Goal: Task Accomplishment & Management: Complete application form

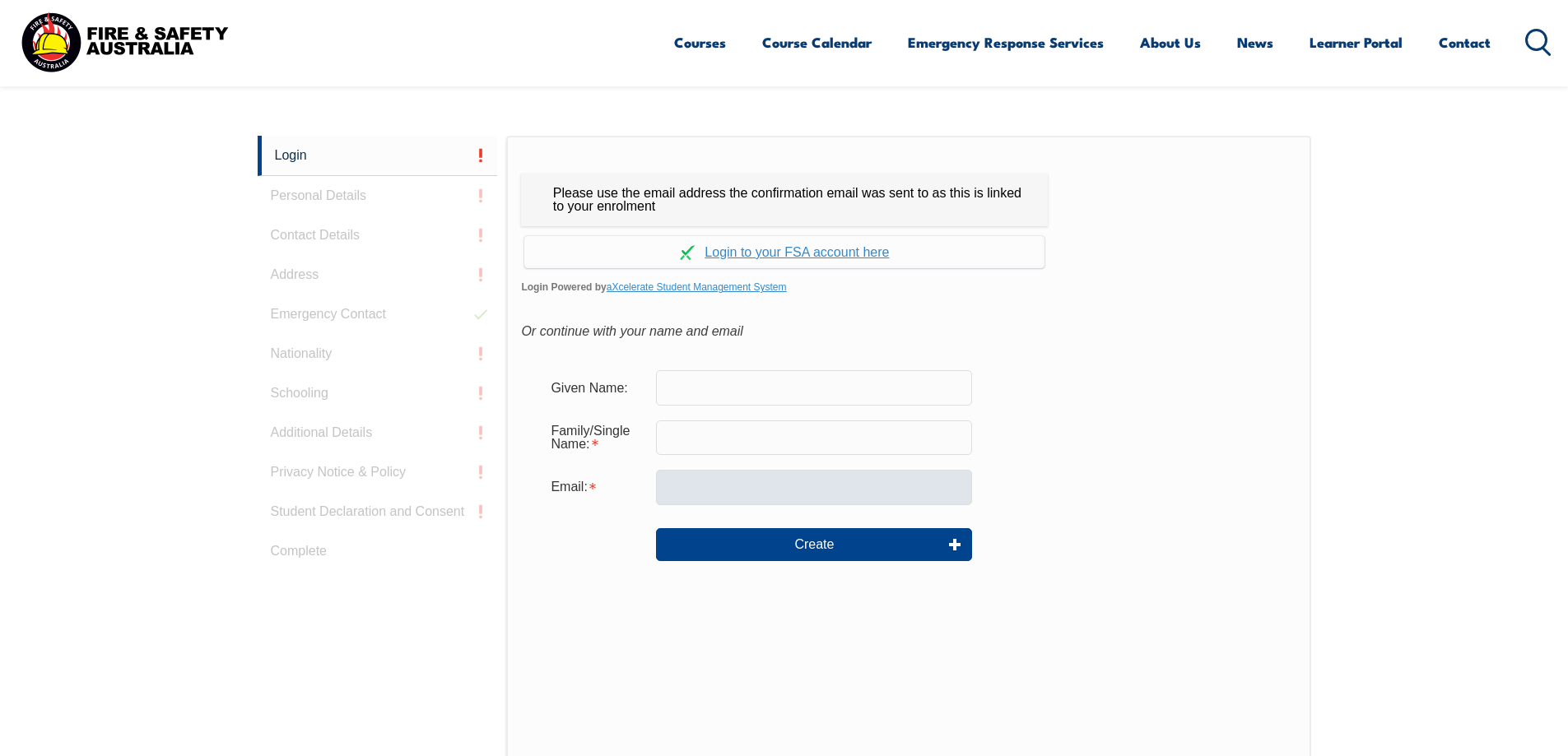
scroll to position [438, 0]
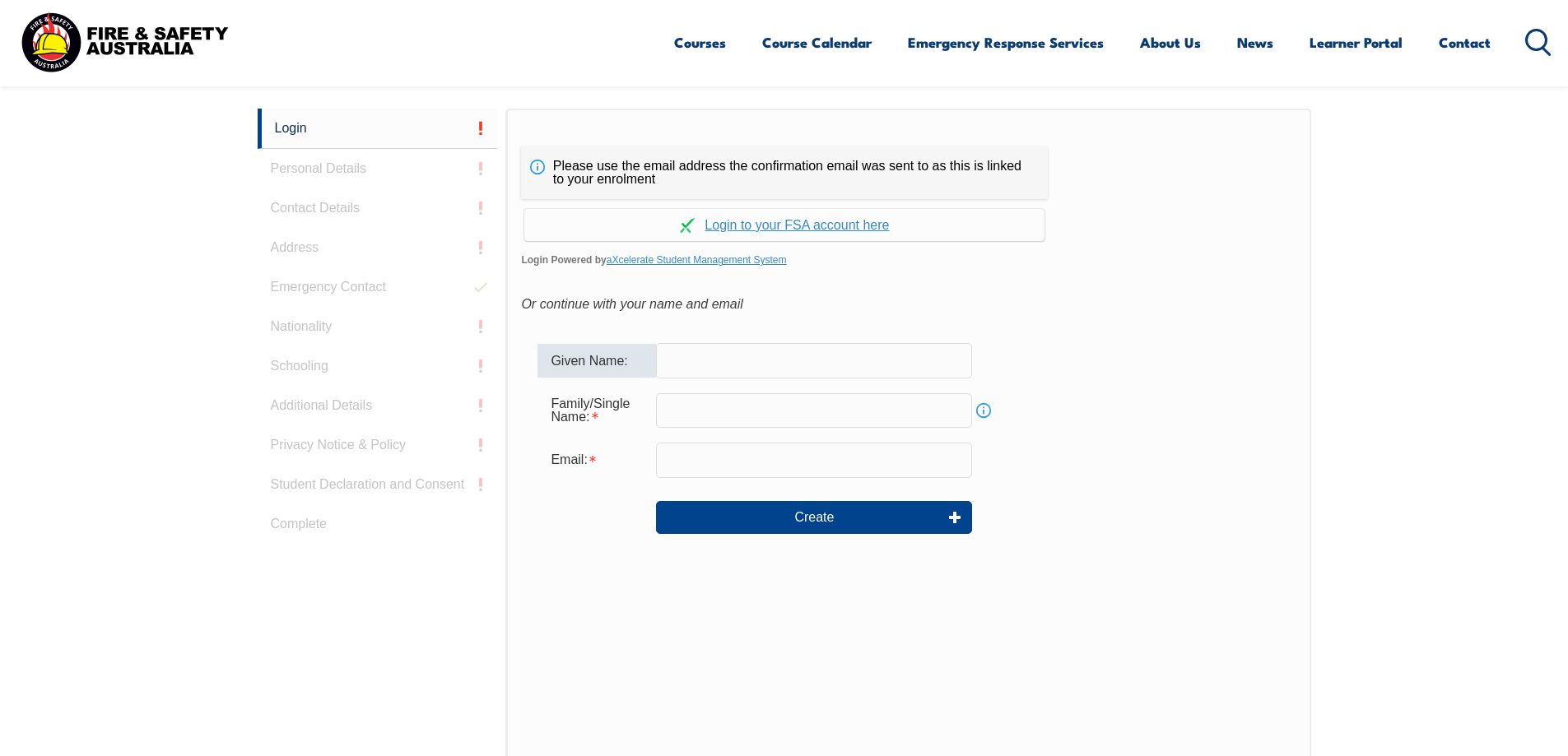
click at [810, 373] on input "text" at bounding box center [814, 359] width 316 height 34
type input "[PERSON_NAME]"
type input "Tjiam"
click at [758, 463] on input "email" at bounding box center [814, 460] width 316 height 34
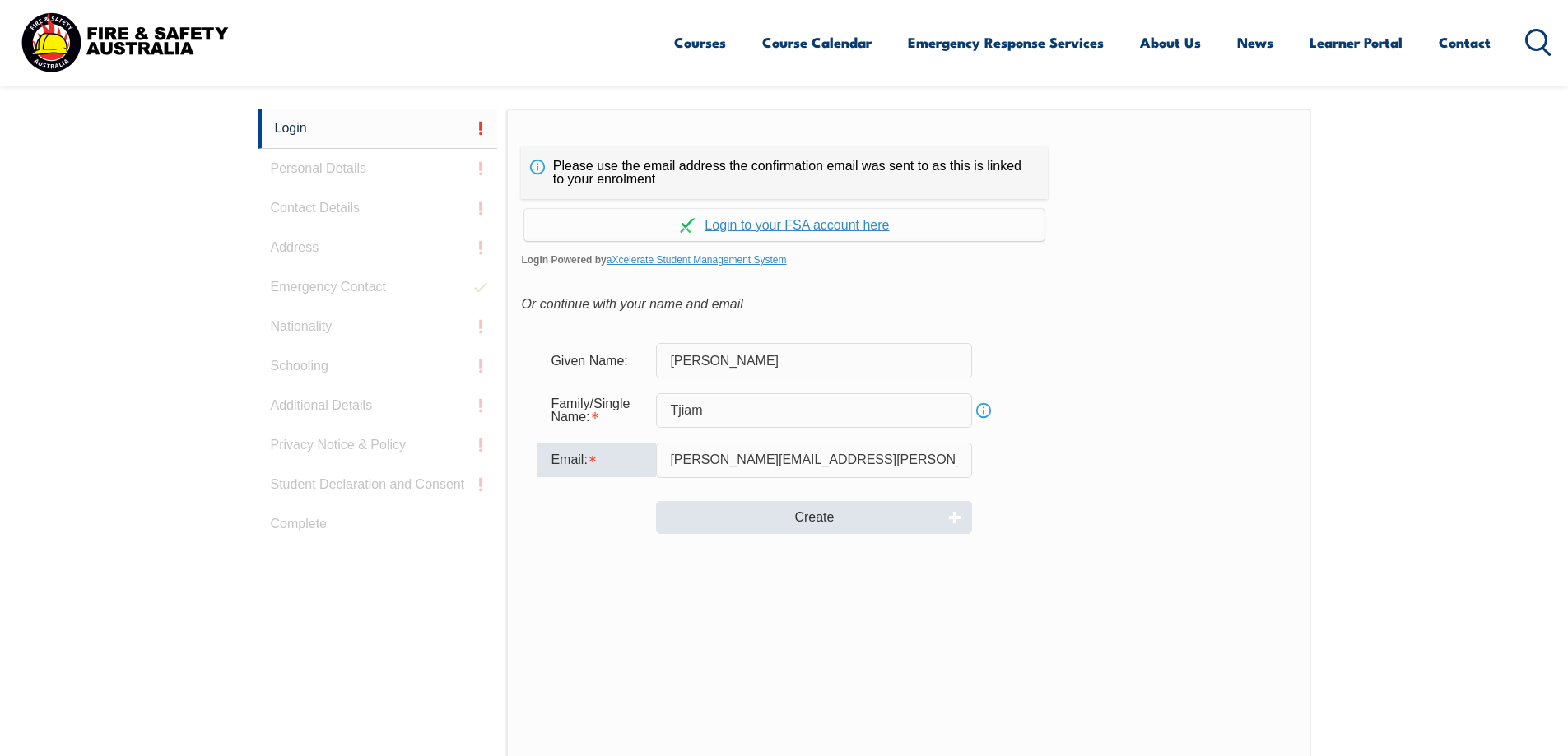
type input "[PERSON_NAME][EMAIL_ADDRESS][PERSON_NAME][DOMAIN_NAME]"
click at [773, 516] on button "Create" at bounding box center [814, 517] width 316 height 32
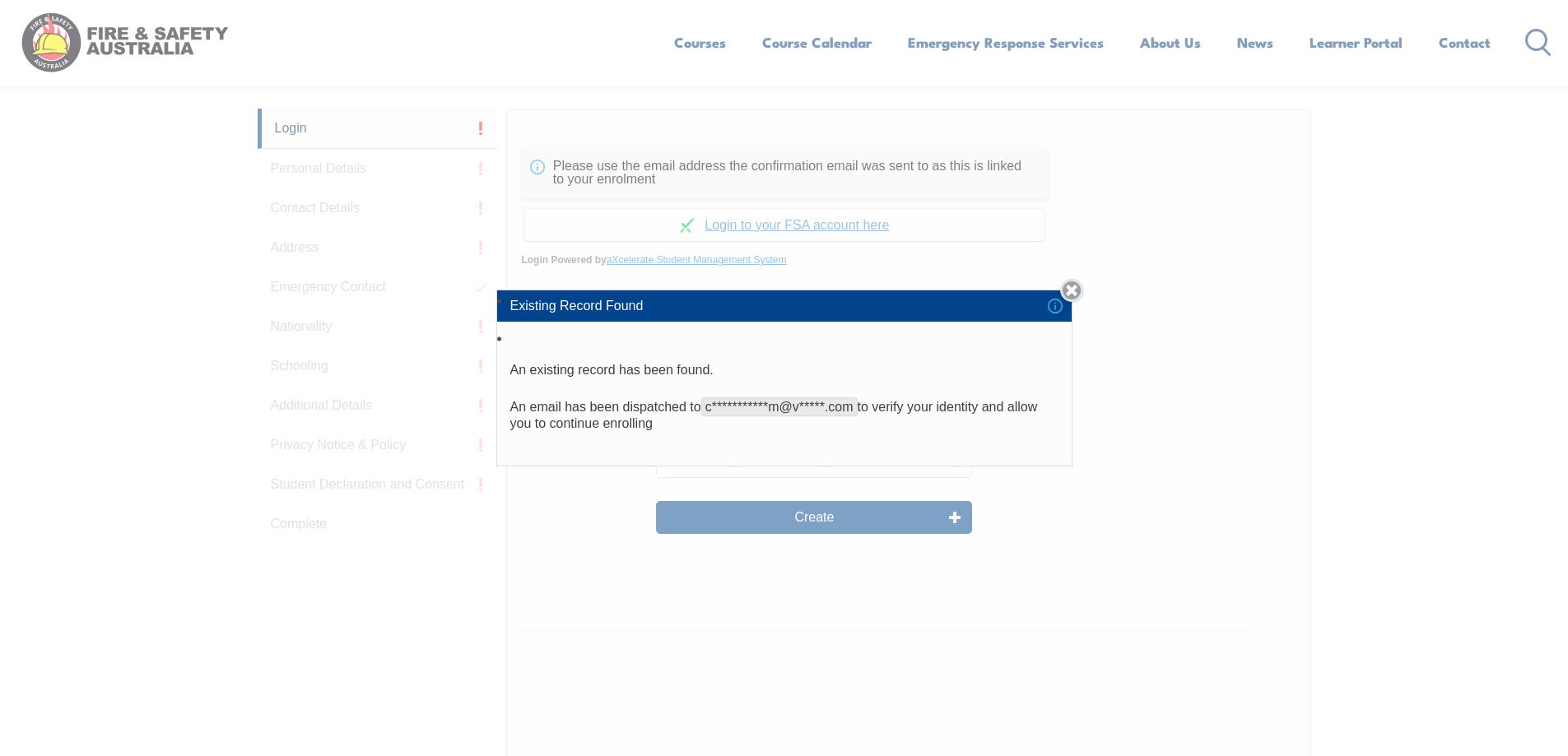
click at [1081, 292] on link "Close" at bounding box center [1071, 289] width 23 height 23
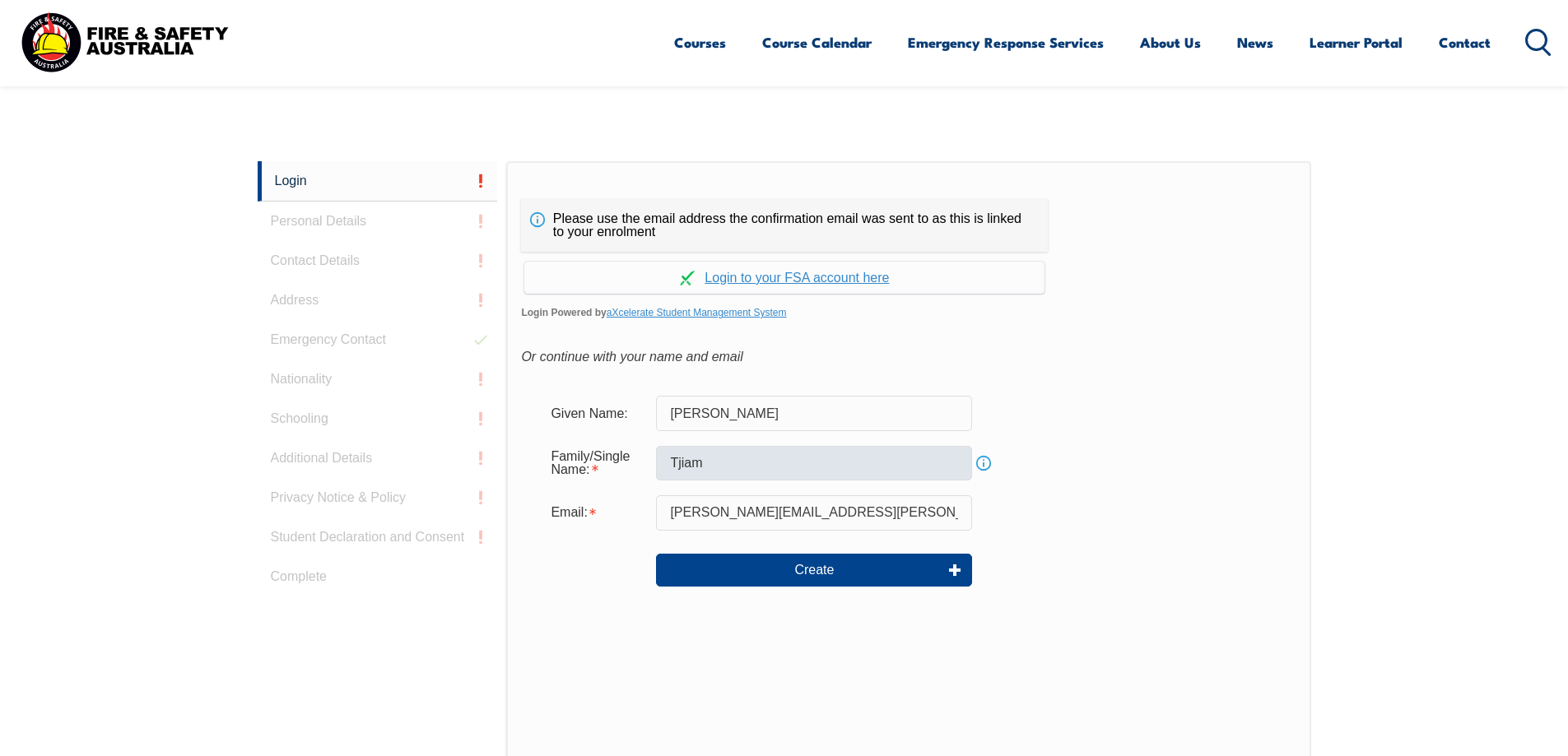
scroll to position [356, 0]
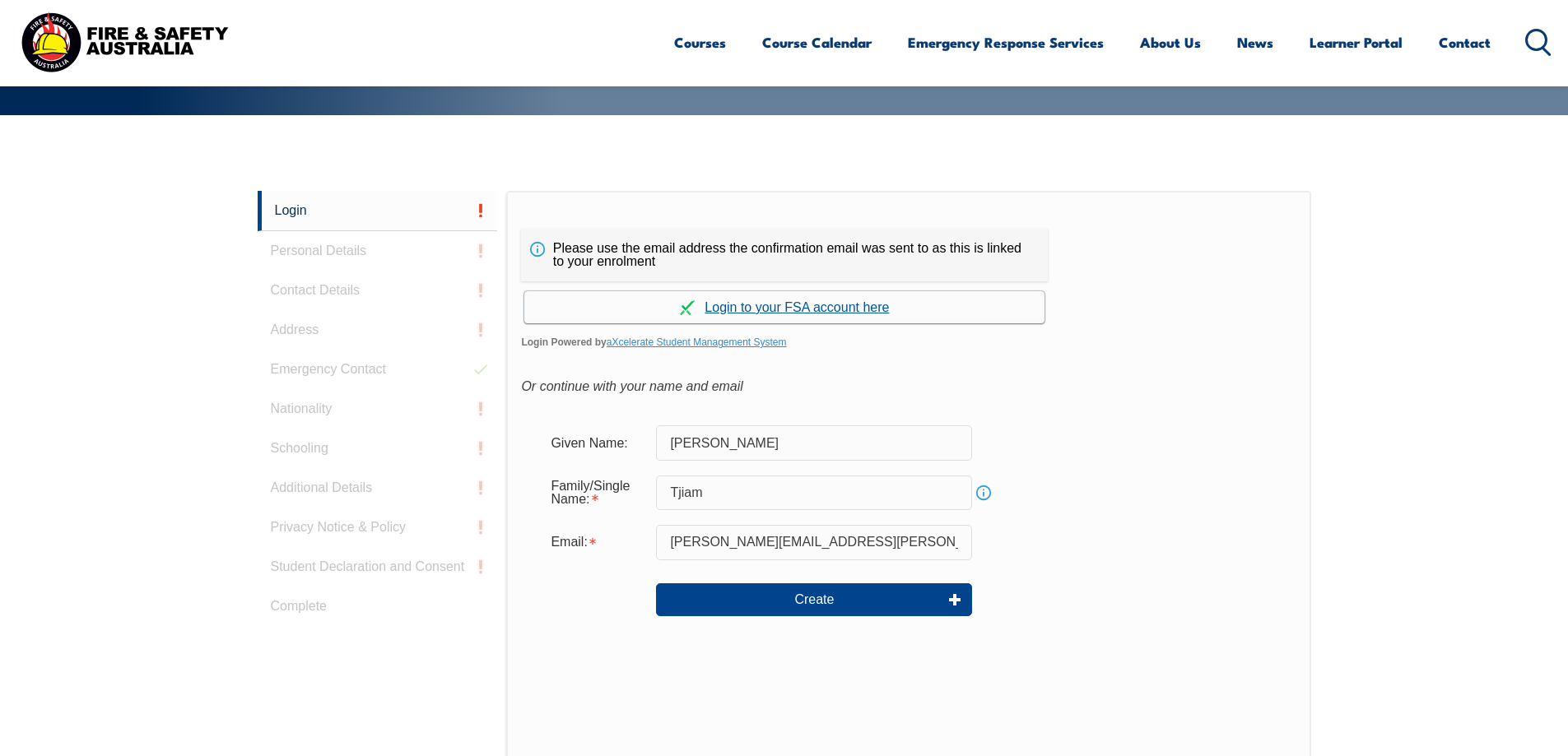
click at [832, 303] on link "Continue with aXcelerate" at bounding box center [784, 307] width 520 height 32
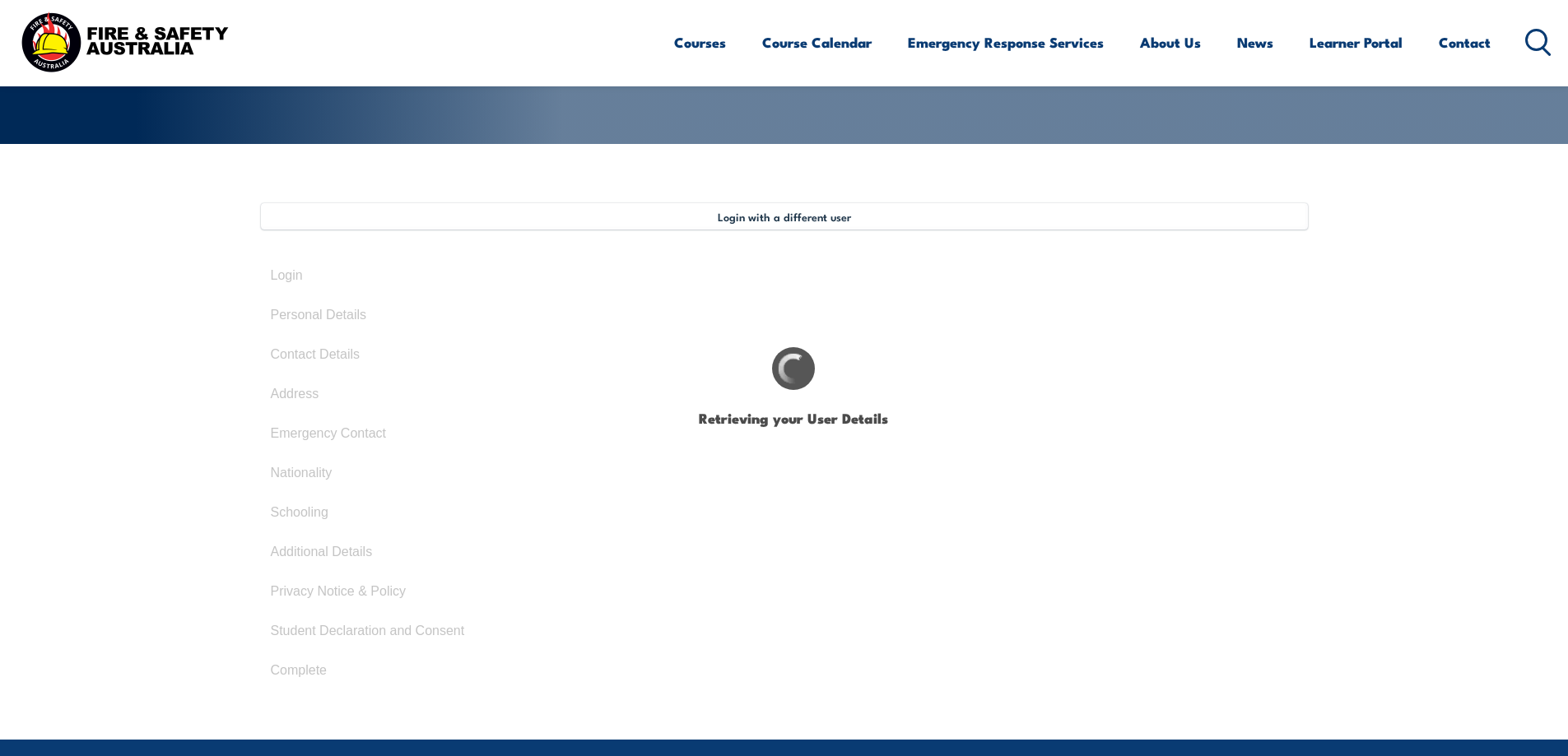
scroll to position [10, 0]
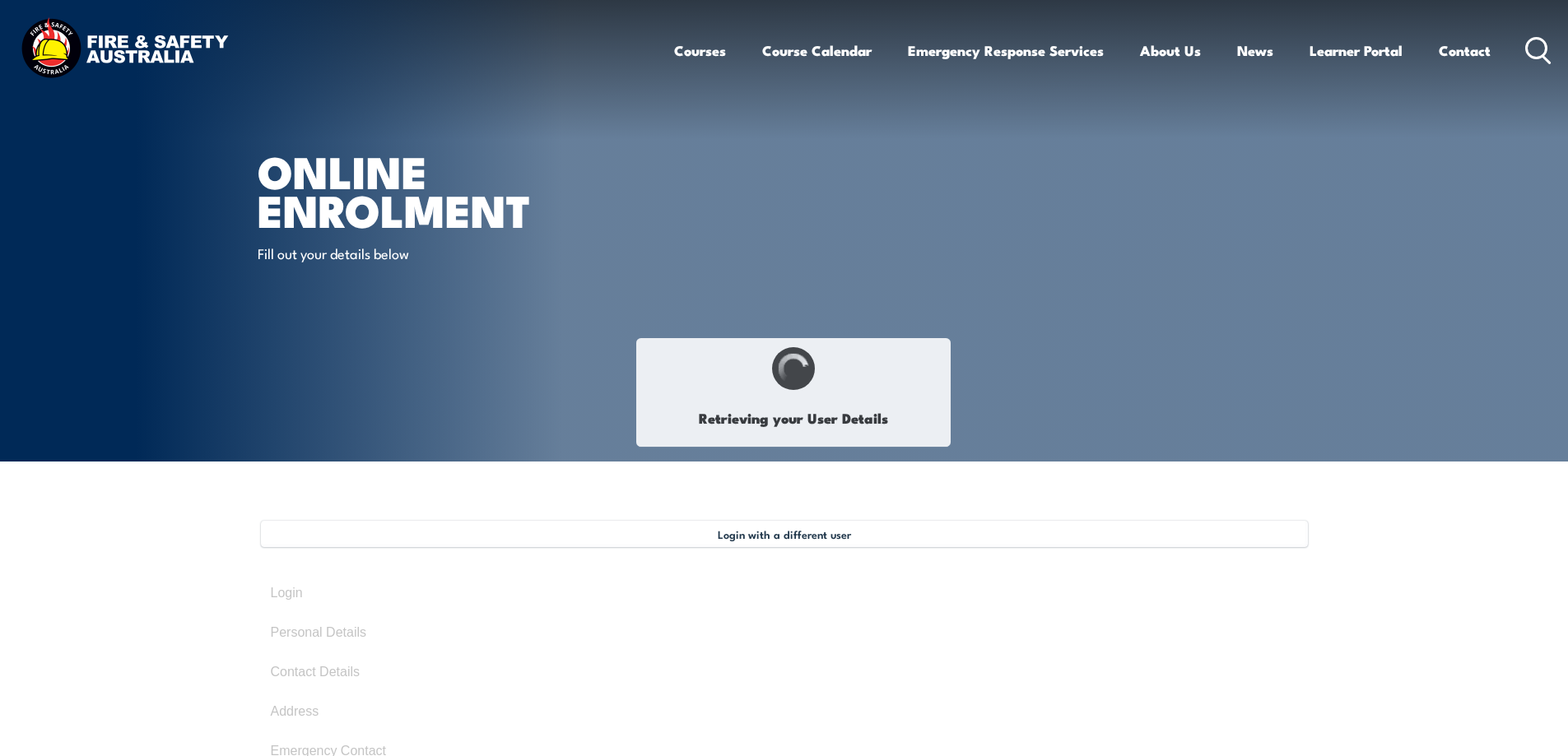
select select "Miss"
type input "[PERSON_NAME]"
type input "Tjiam"
type input "[DATE]"
type input "XYDPAS973Z"
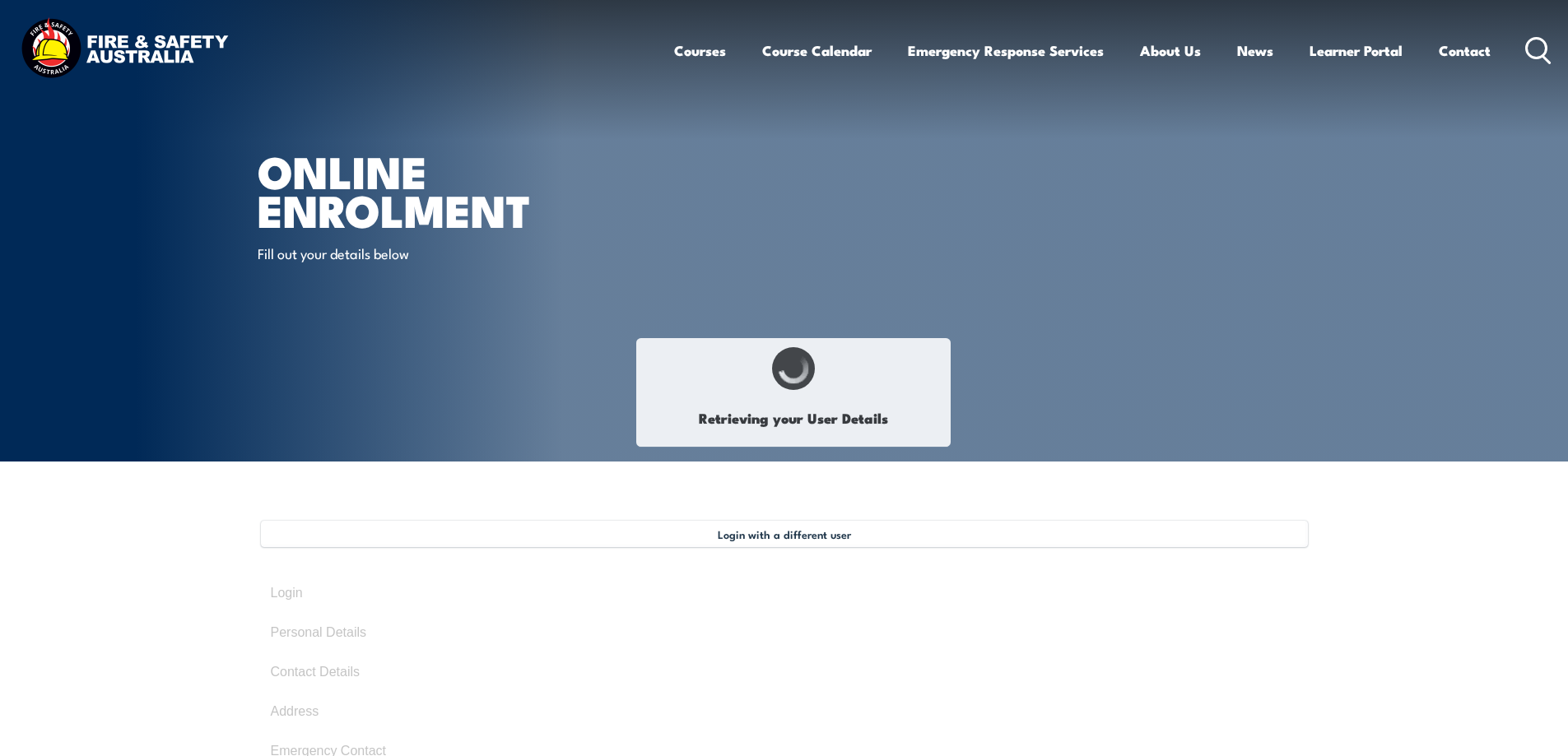
select select "F"
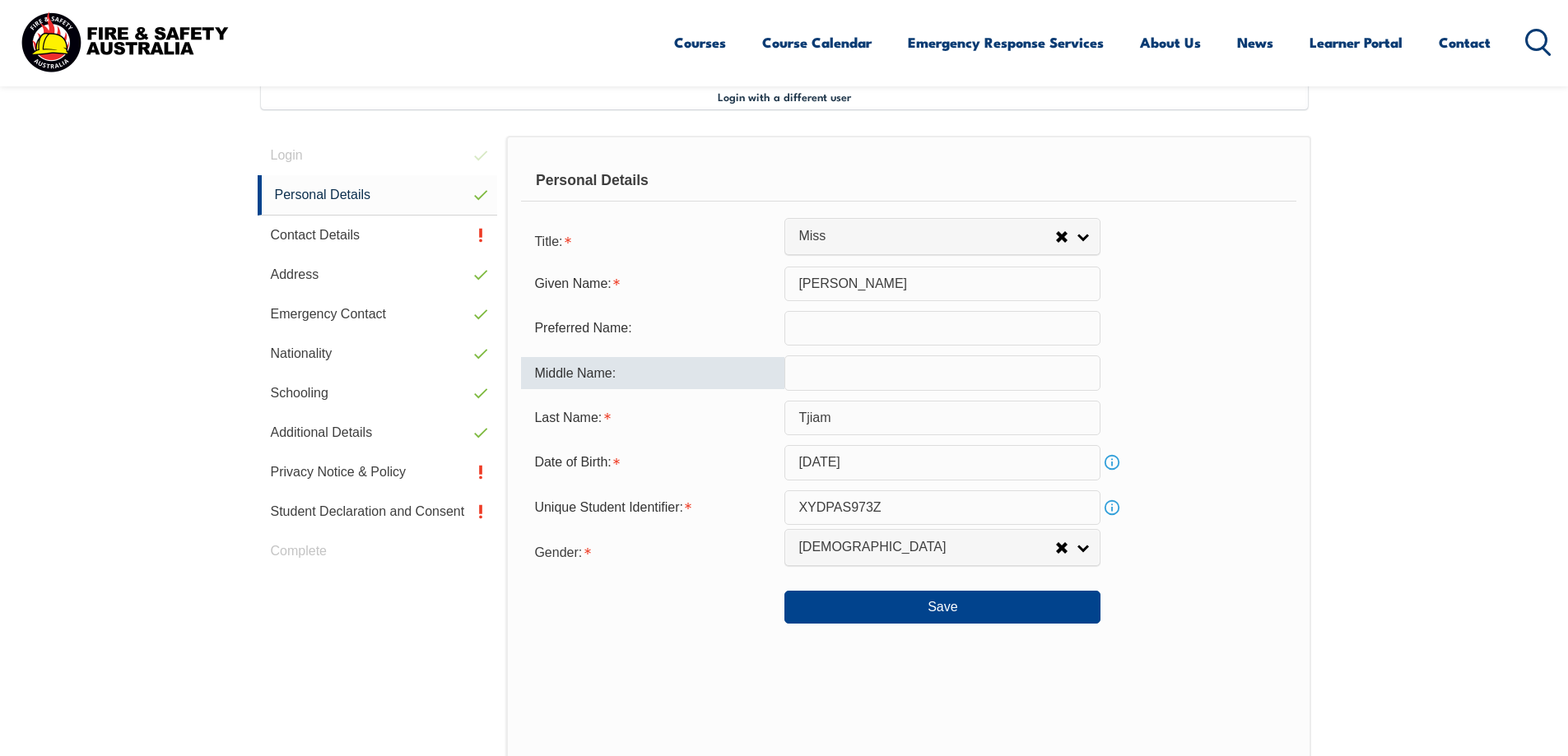
scroll to position [442, 0]
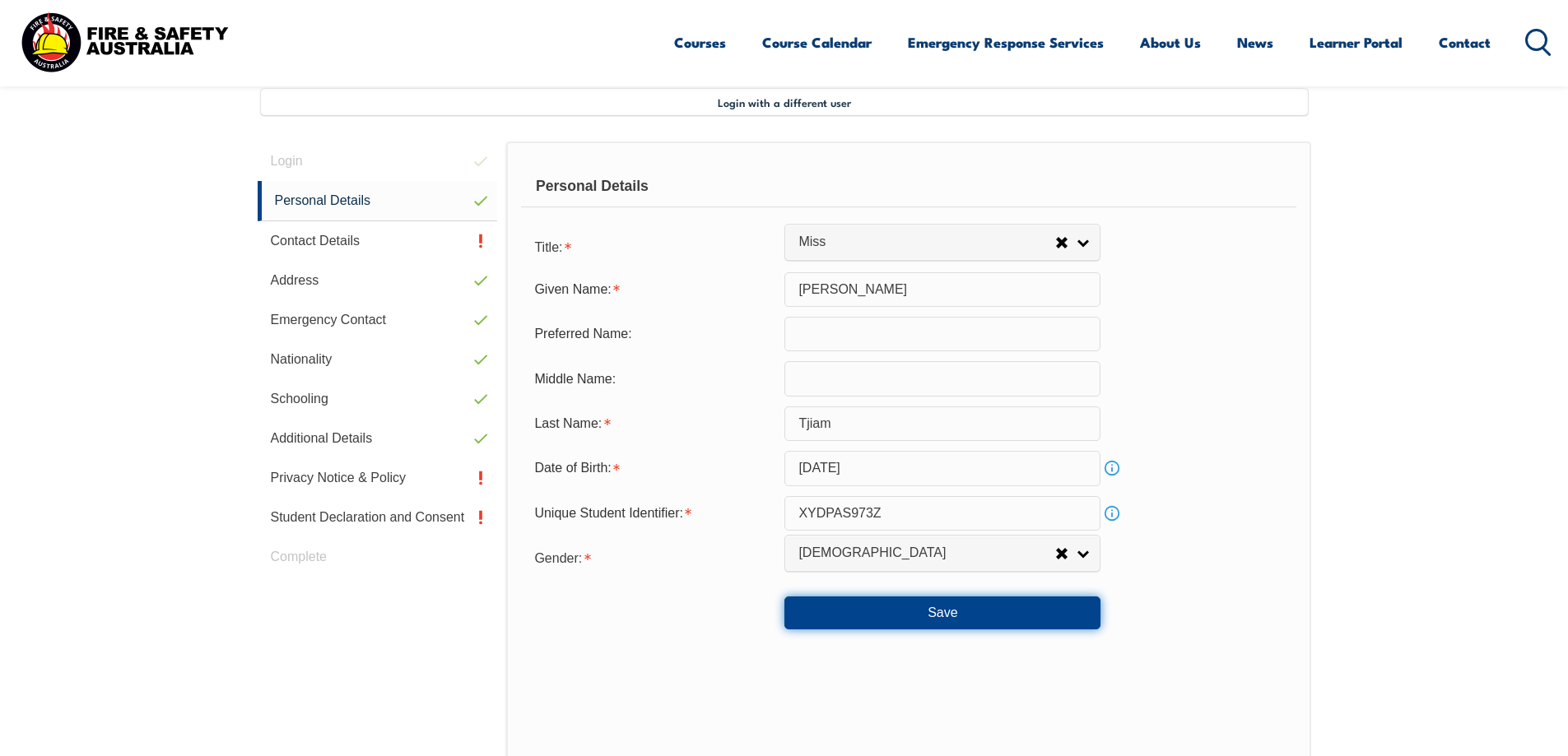
click at [902, 611] on button "Save" at bounding box center [942, 612] width 316 height 32
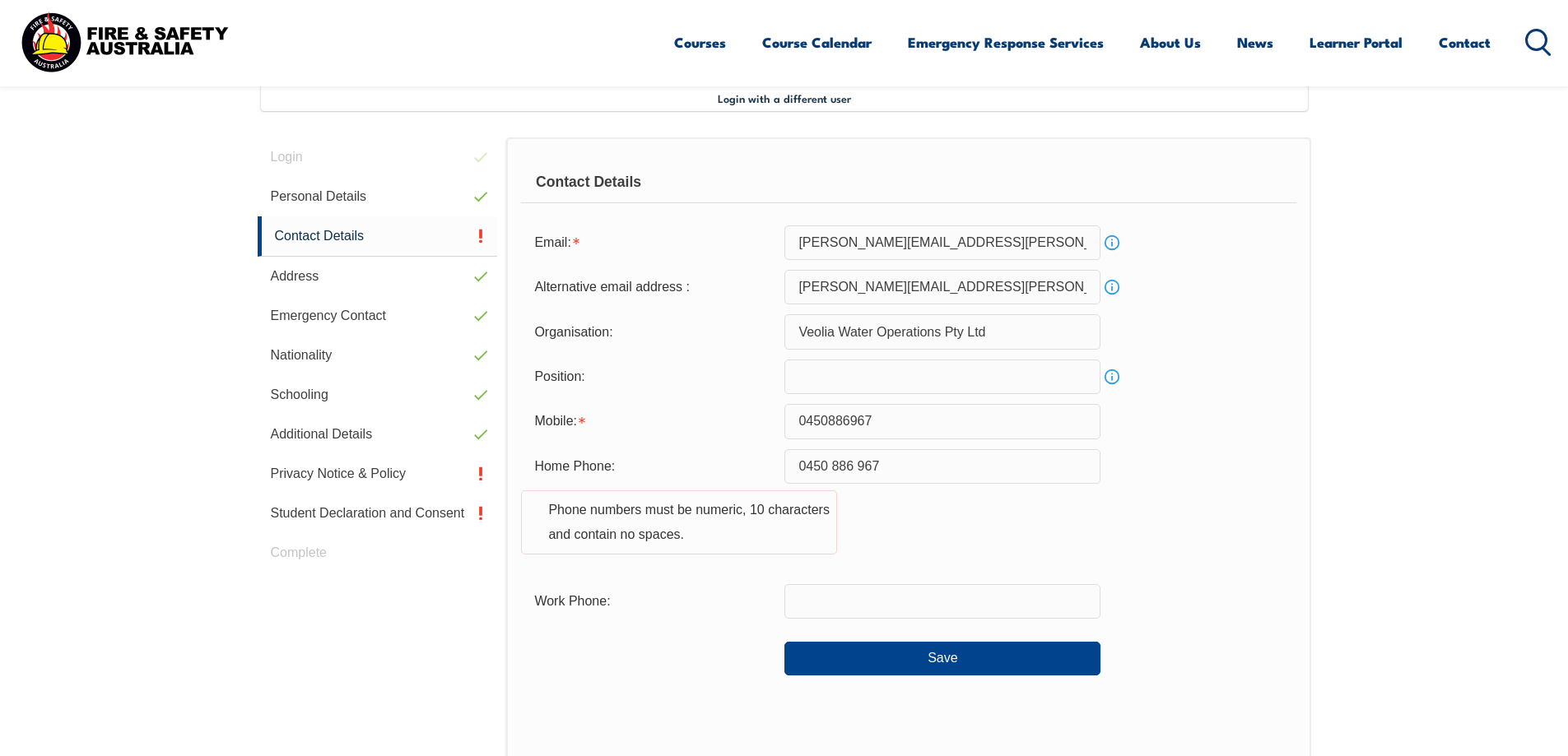
scroll to position [448, 0]
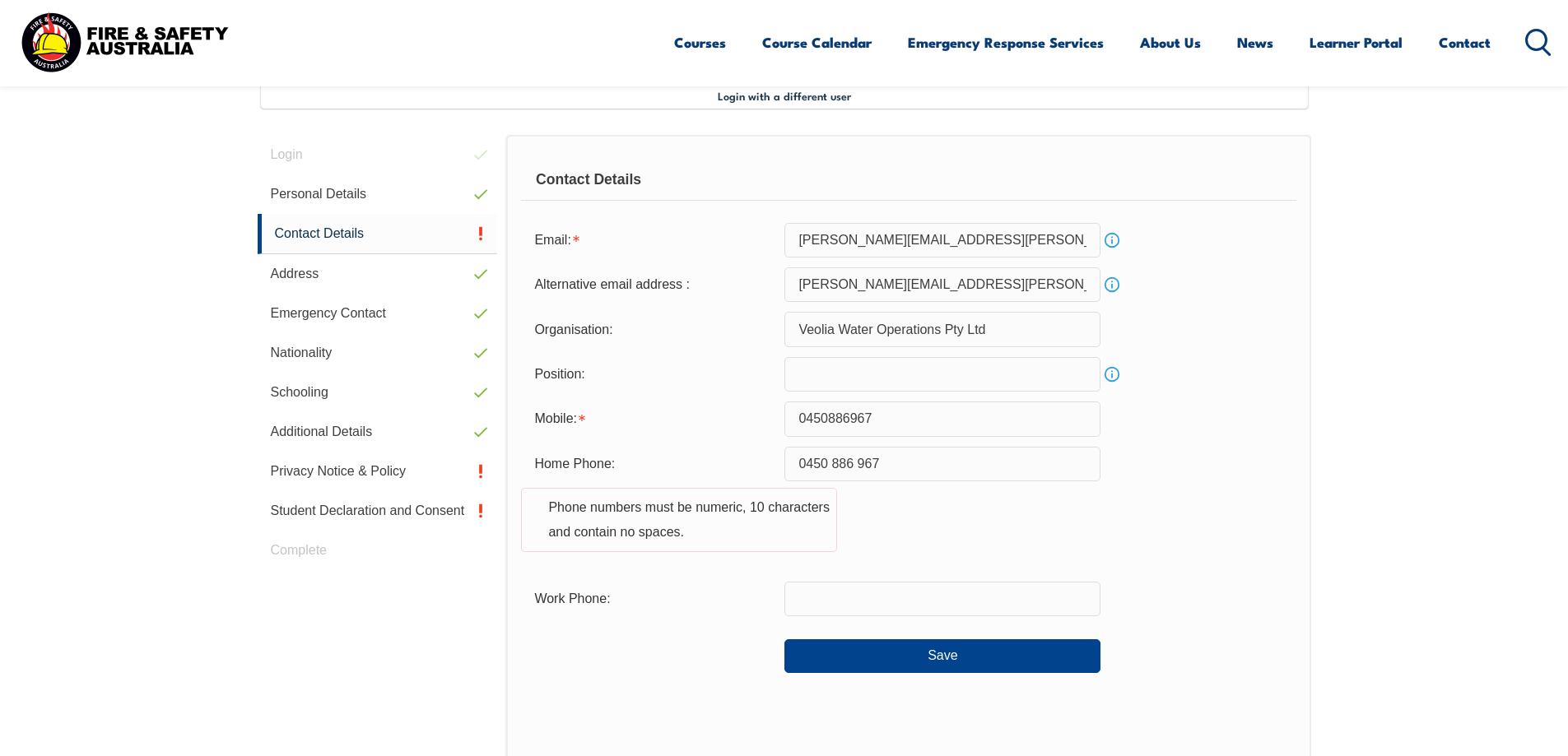
click at [889, 377] on input "text" at bounding box center [942, 374] width 316 height 34
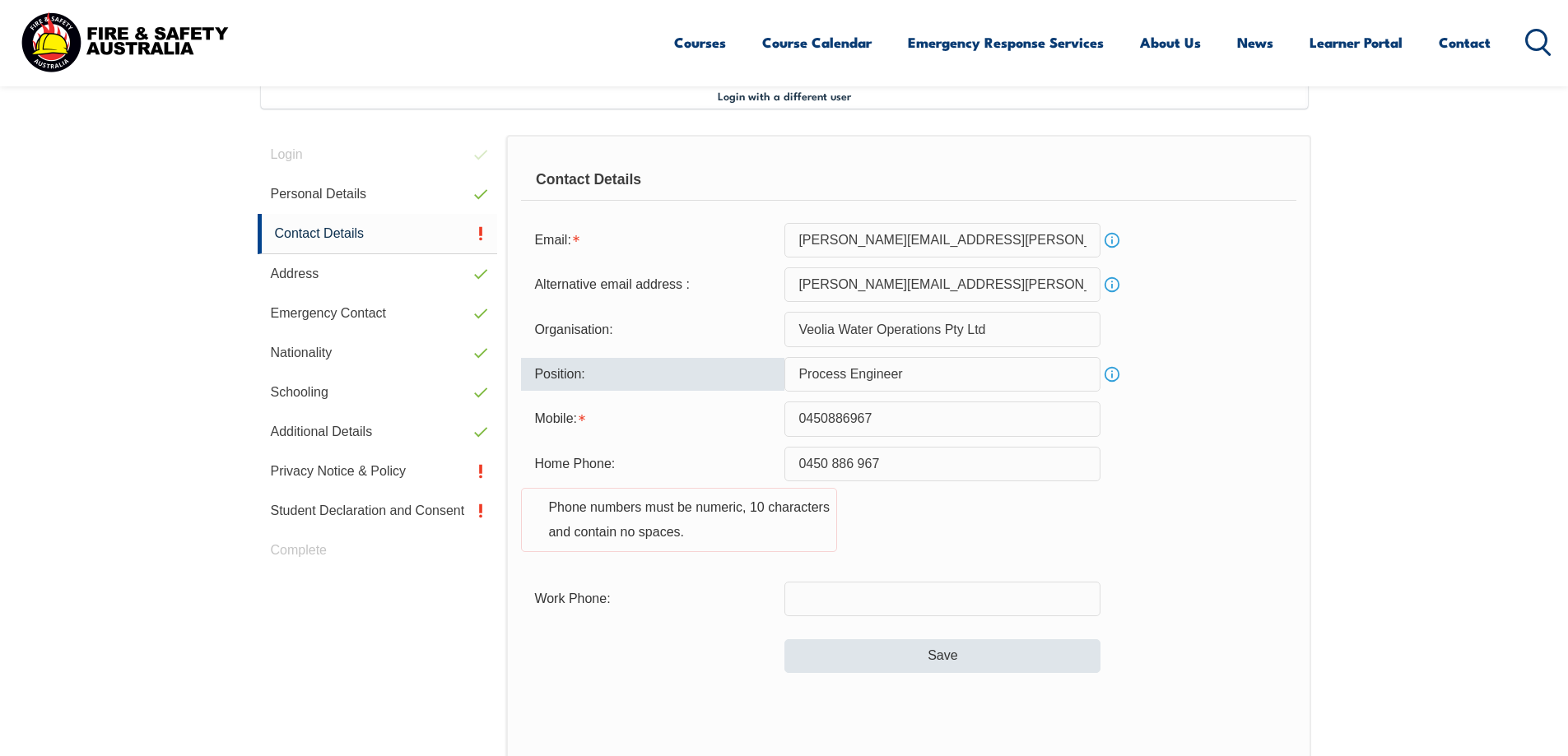
type input "Process Engineer"
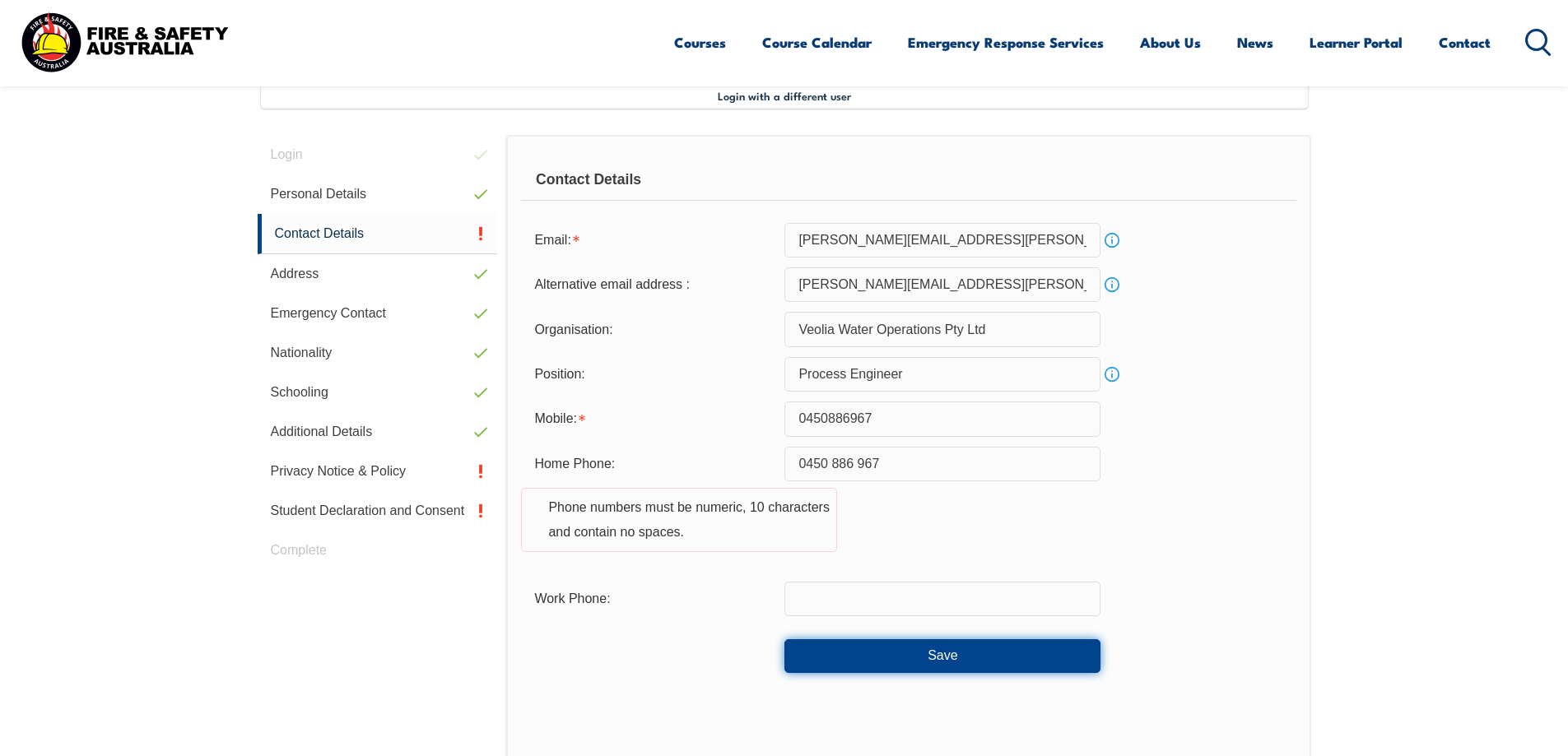
click at [914, 645] on button "Save" at bounding box center [942, 655] width 316 height 32
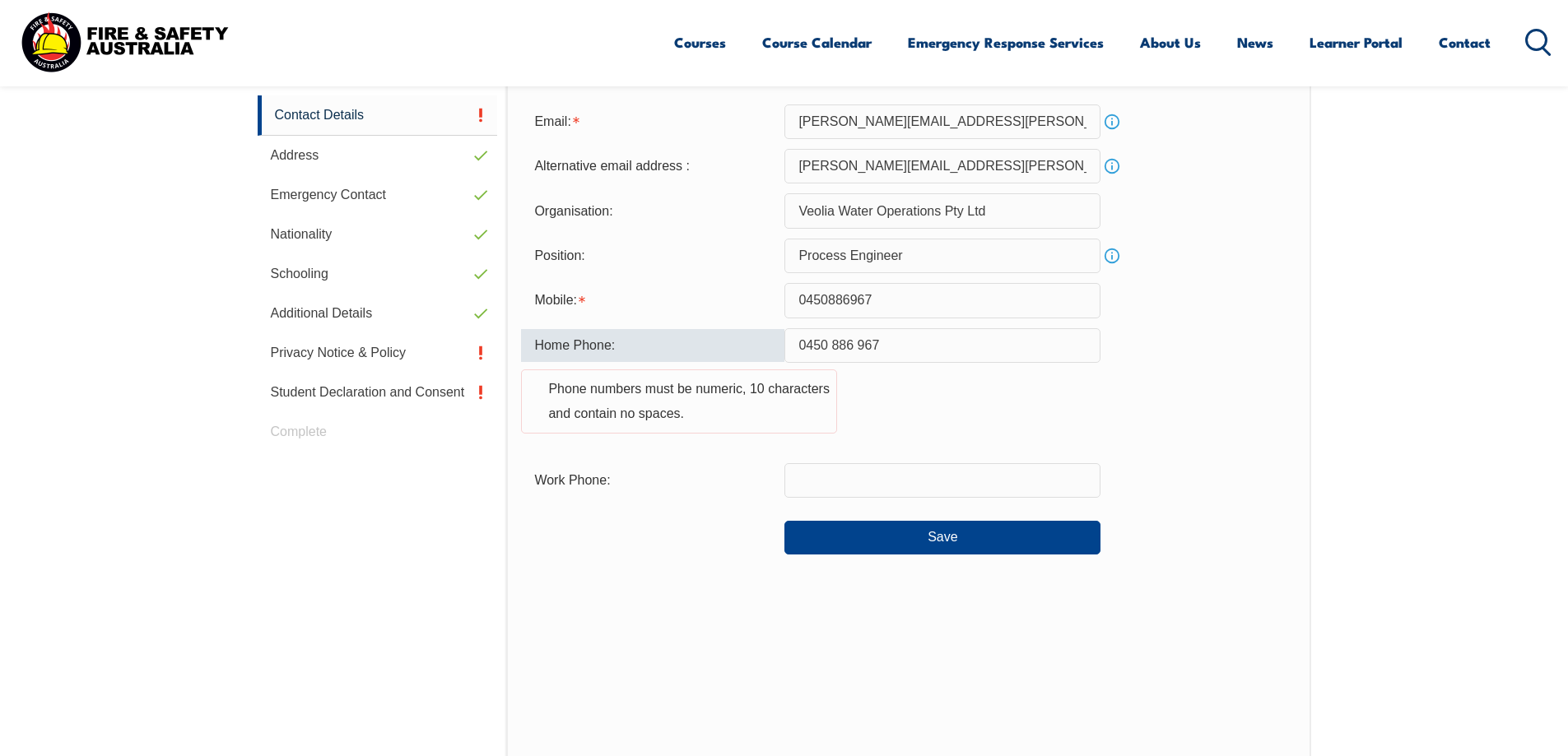
scroll to position [566, 0]
drag, startPoint x: 916, startPoint y: 342, endPoint x: 742, endPoint y: 363, distance: 175.3
click at [742, 363] on div "Home Phone: [PHONE_NUMBER] Phone numbers must be numeric, 10 characters and con…" at bounding box center [908, 391] width 774 height 125
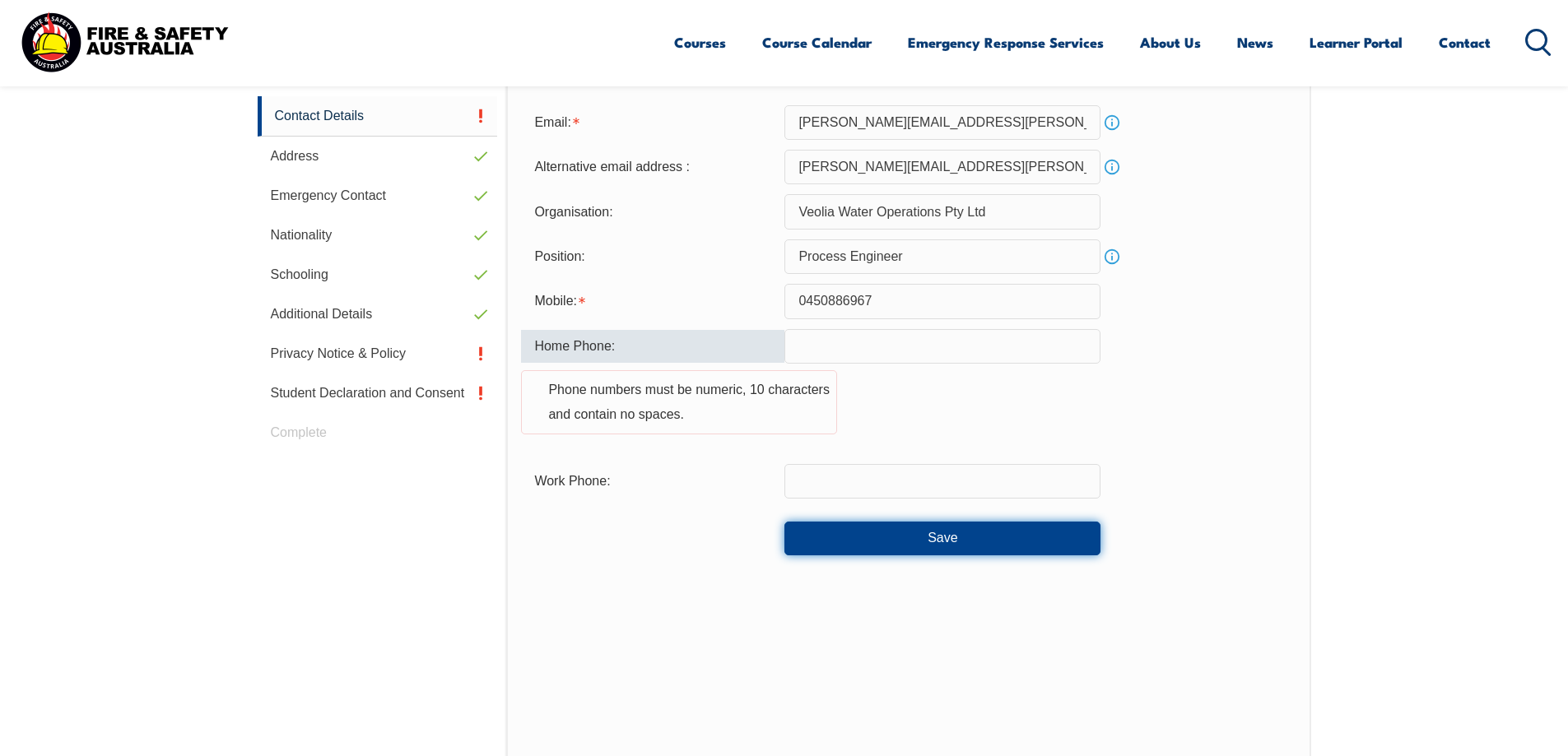
click at [1034, 541] on button "Save" at bounding box center [942, 537] width 316 height 32
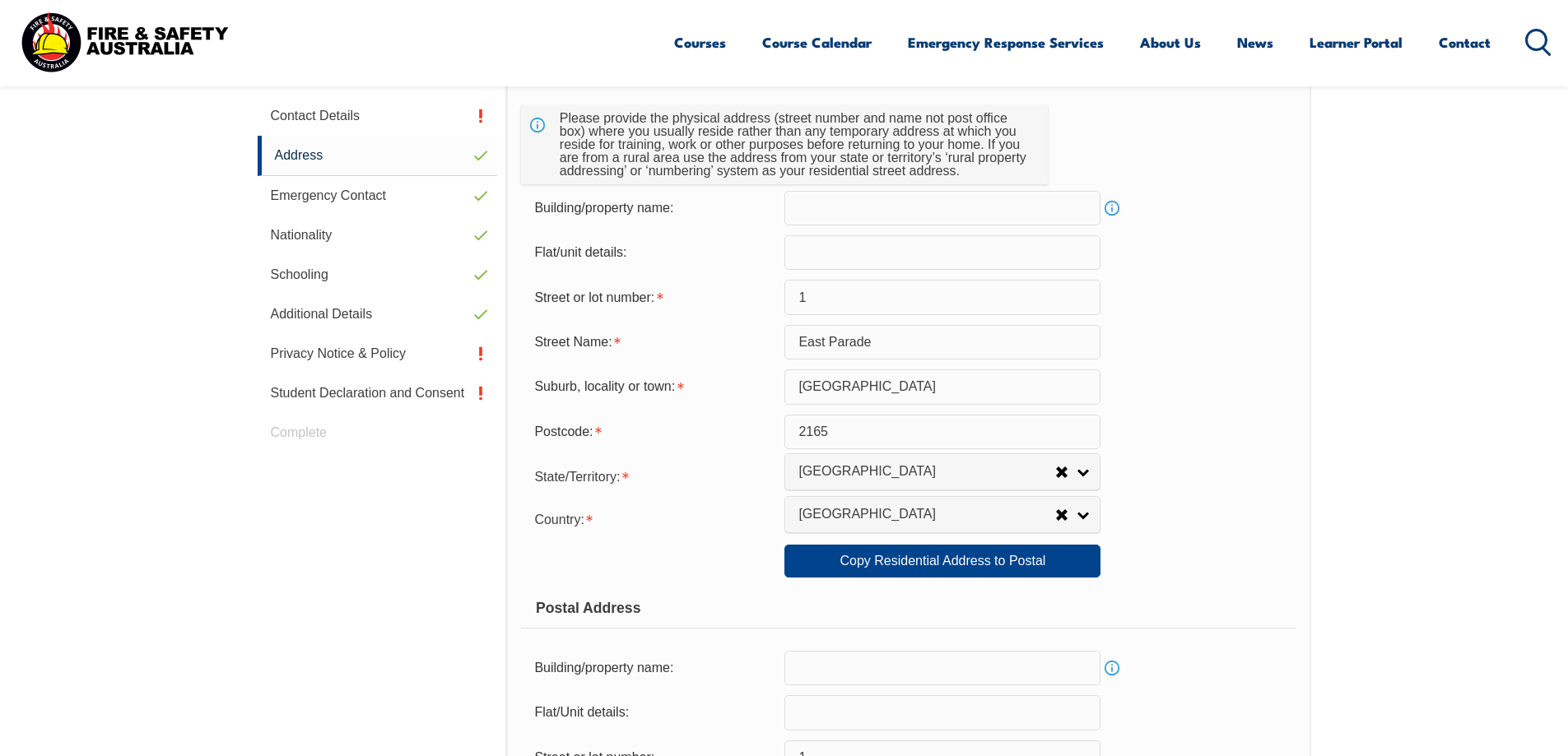
scroll to position [448, 0]
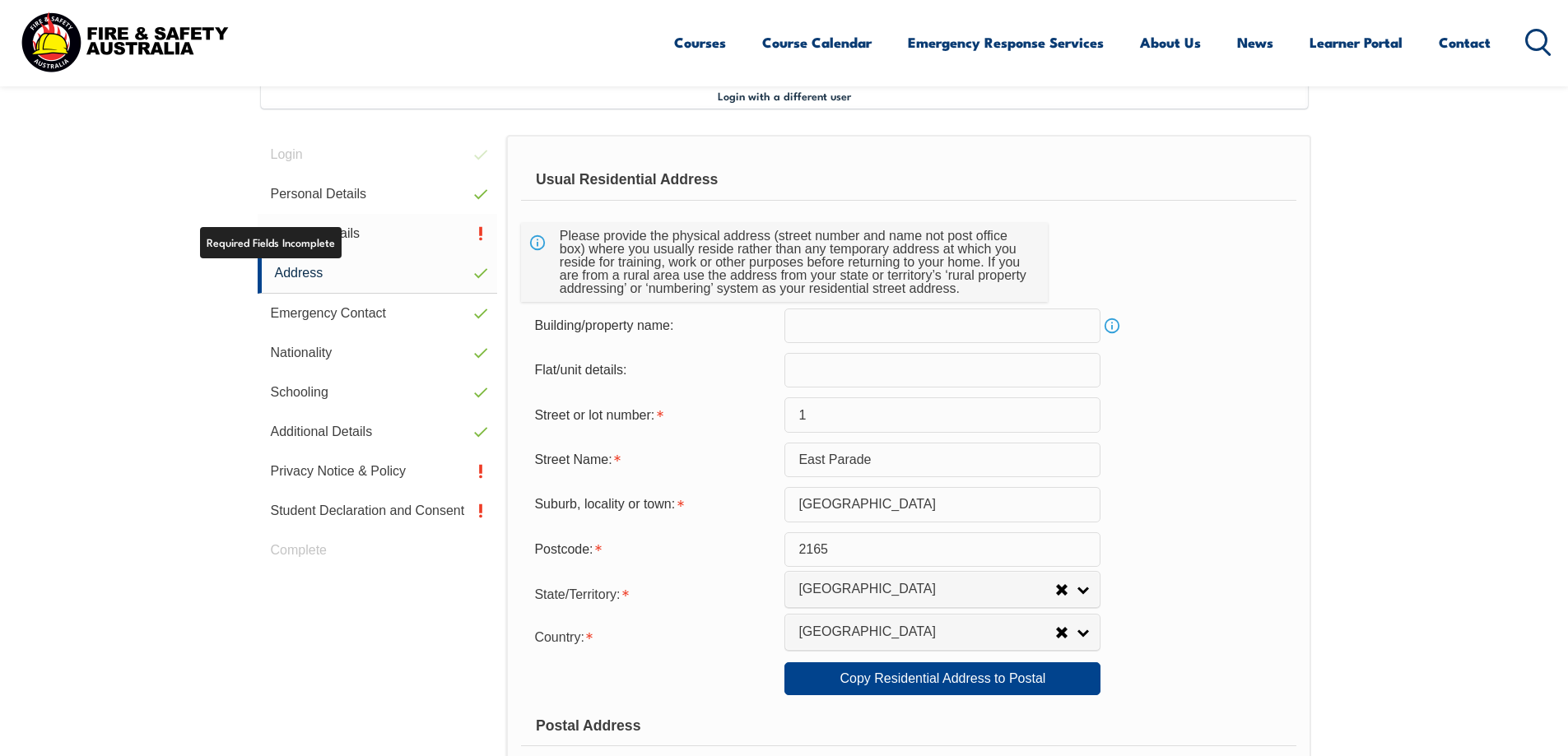
click at [327, 233] on link "Contact Details" at bounding box center [378, 233] width 240 height 39
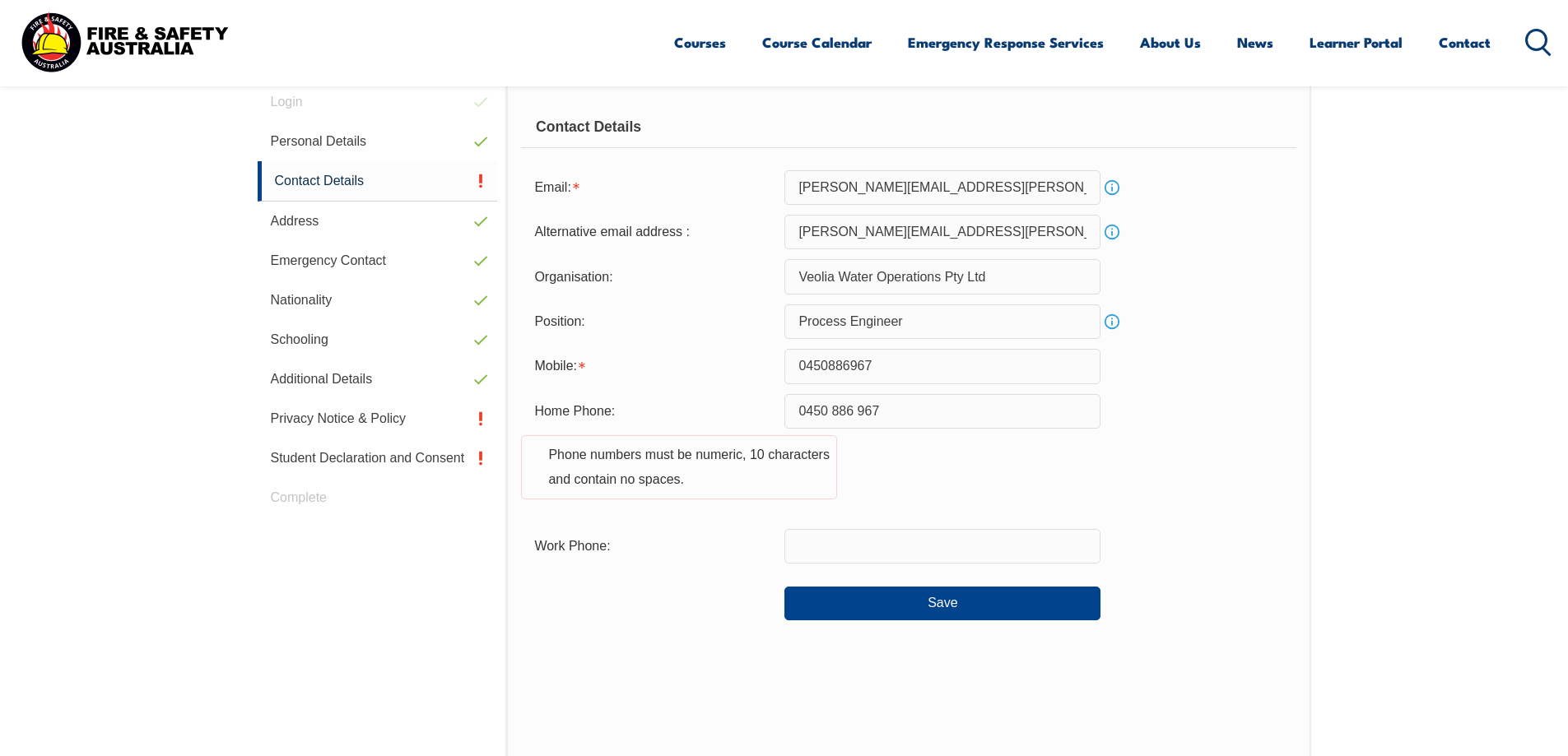
scroll to position [531, 0]
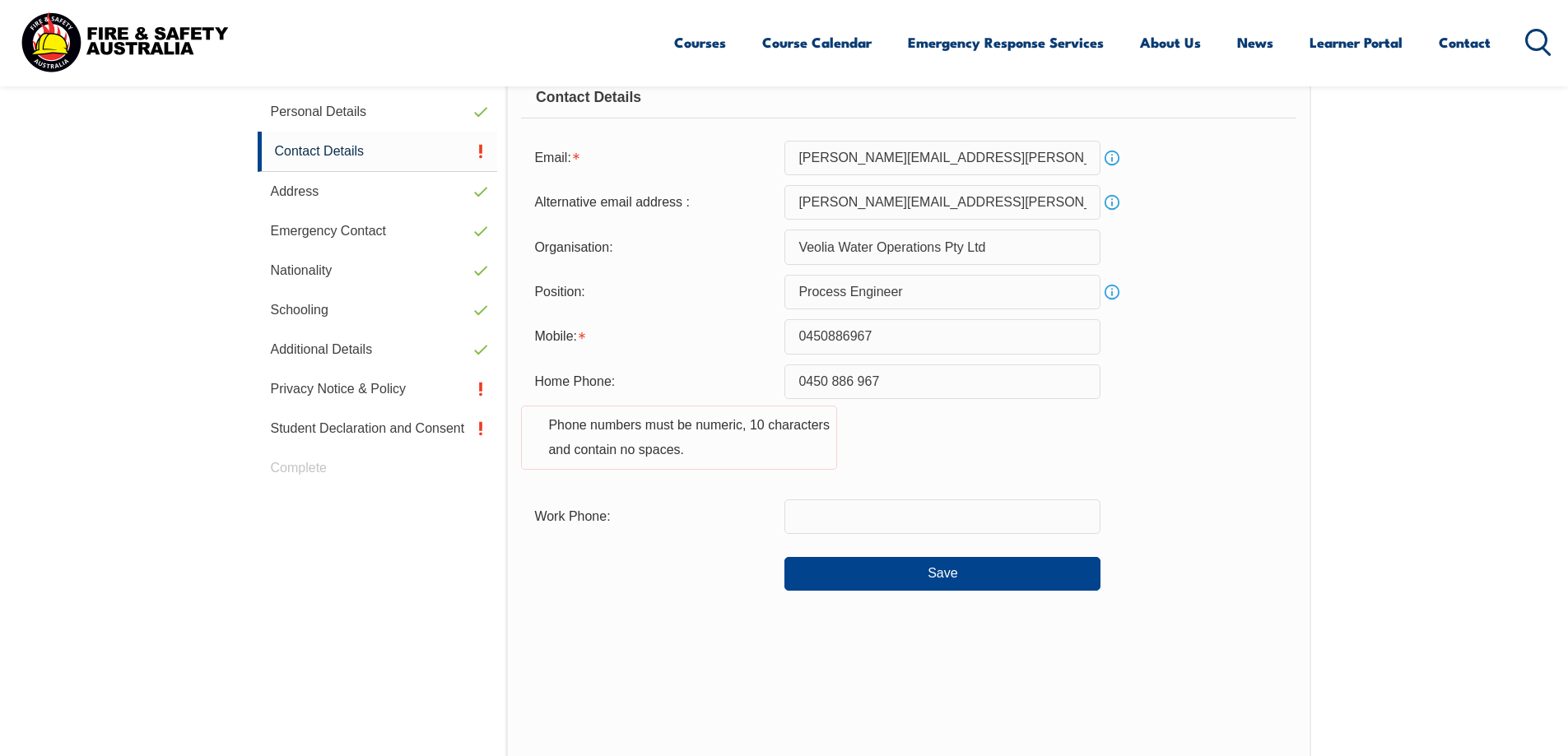
click at [835, 379] on input "0450 886 967" at bounding box center [942, 381] width 316 height 34
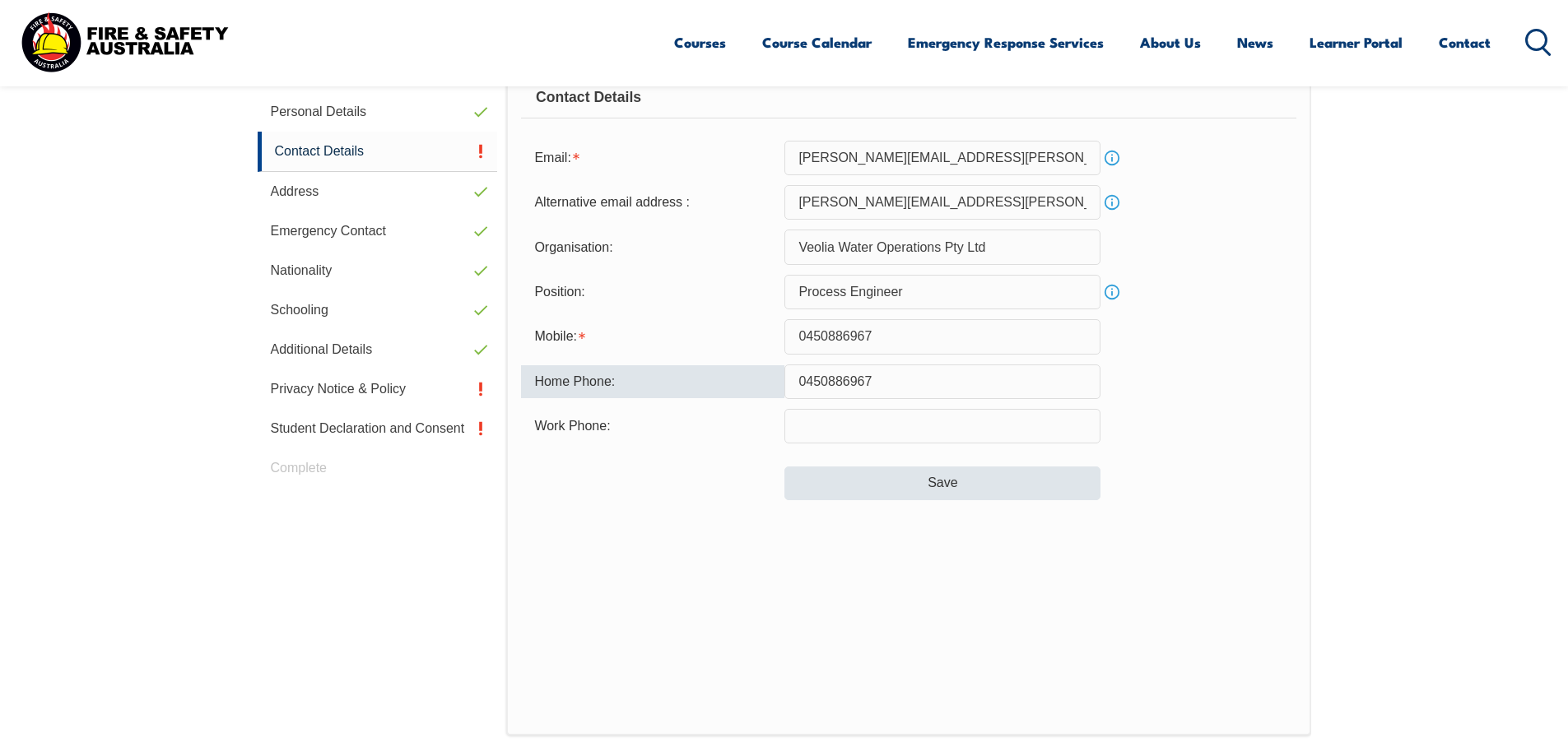
type input "0450886967"
click at [970, 489] on button "Save" at bounding box center [942, 482] width 316 height 32
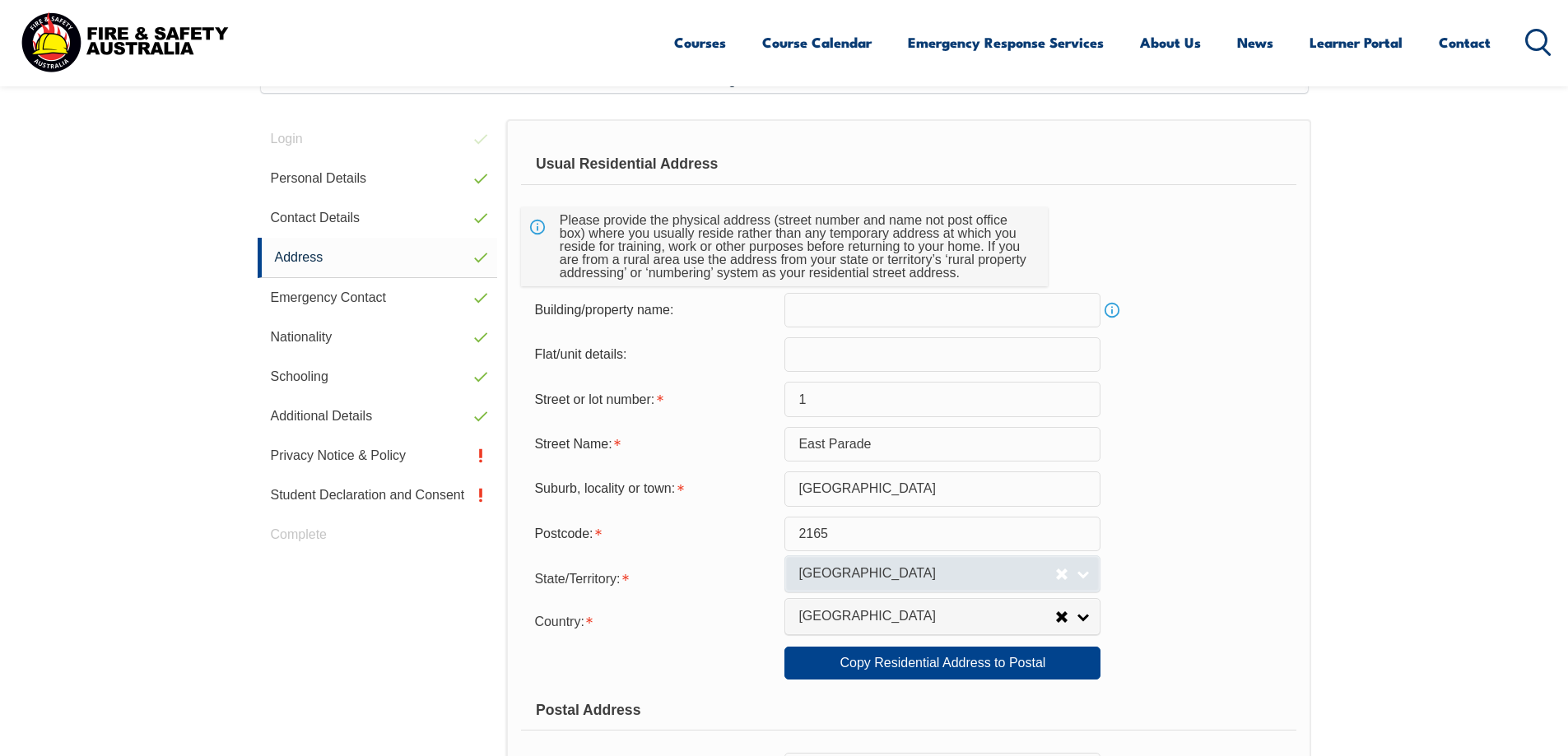
scroll to position [448, 0]
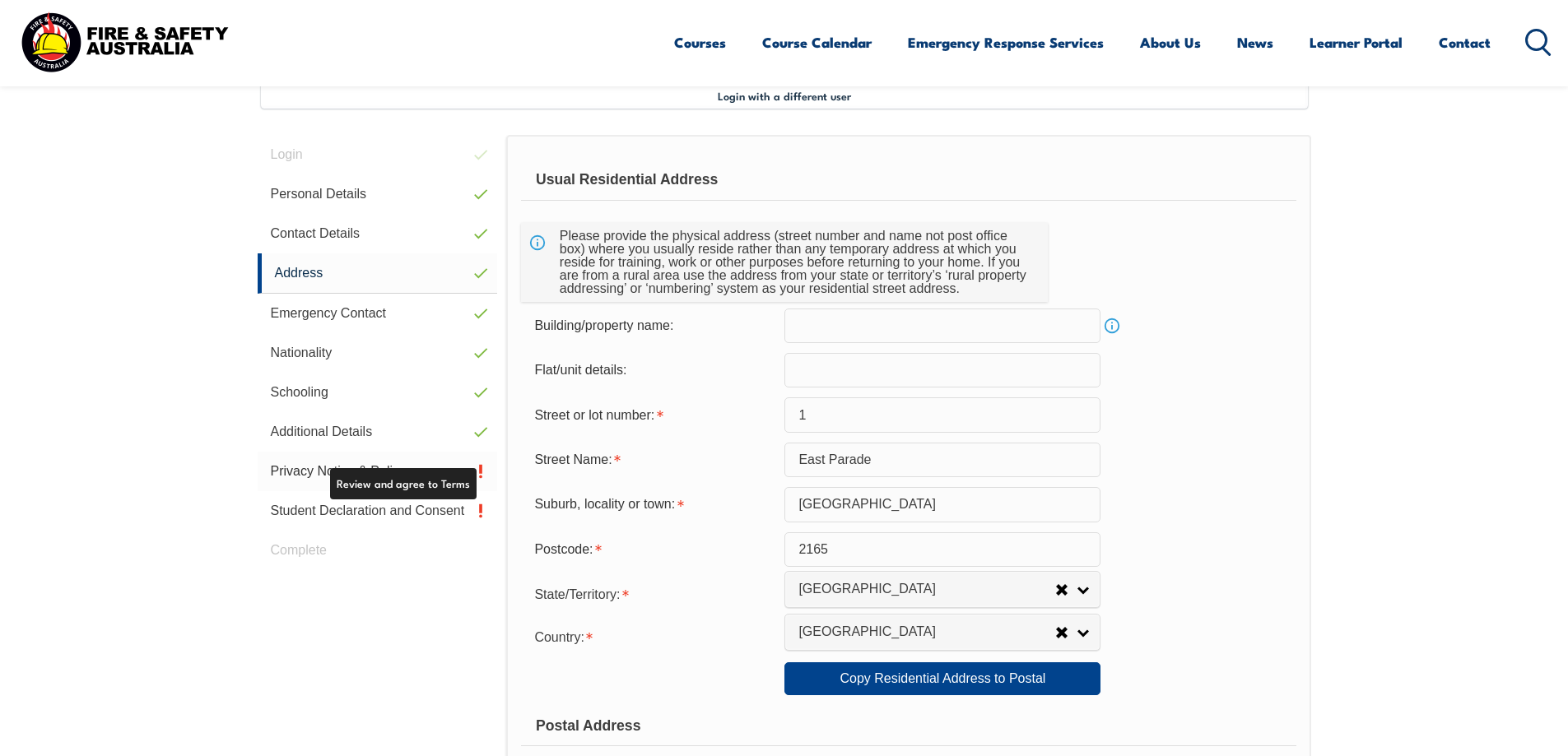
click at [388, 474] on link "Privacy Notice & Policy" at bounding box center [378, 472] width 240 height 39
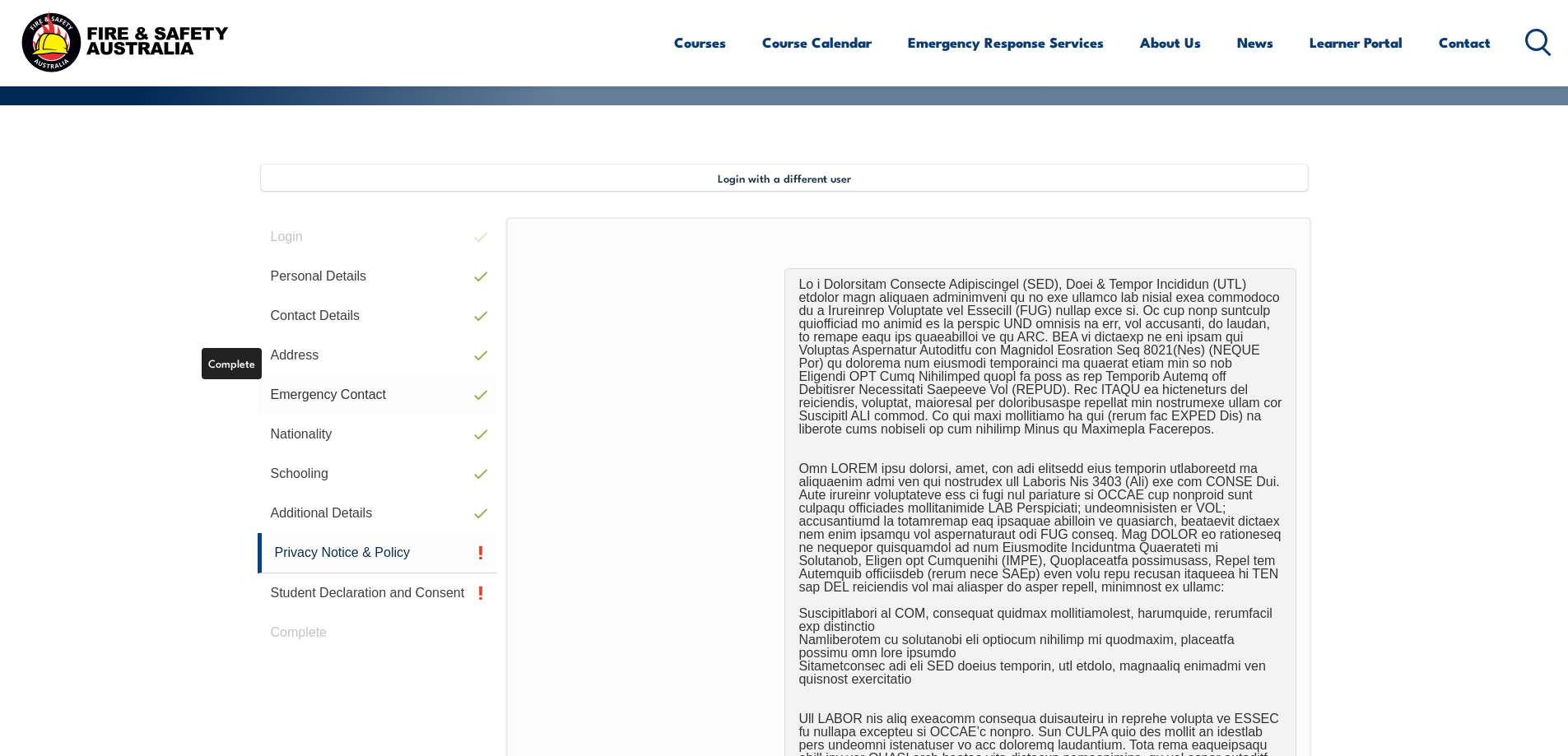
click at [310, 399] on link "Emergency Contact" at bounding box center [378, 395] width 240 height 39
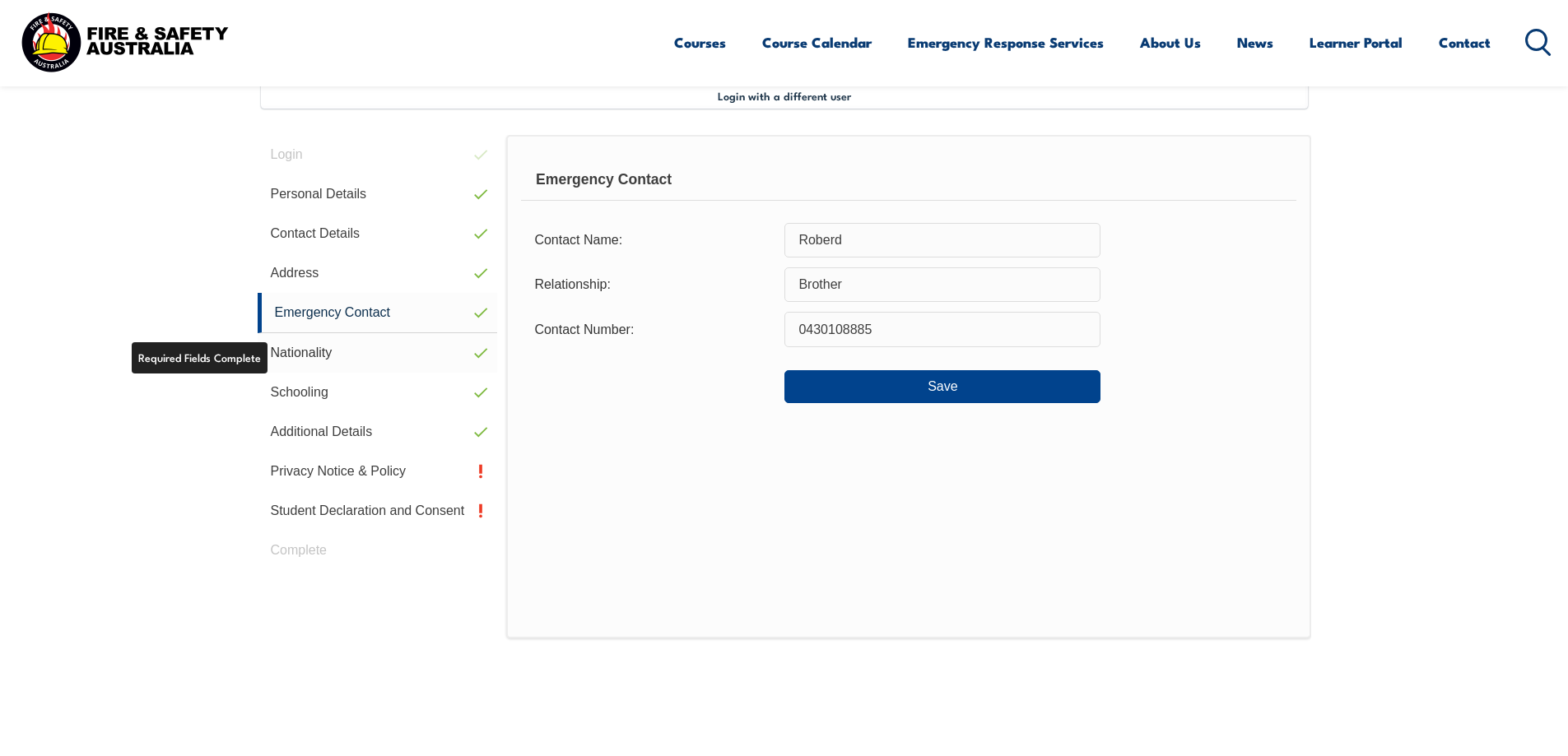
click at [291, 355] on link "Nationality" at bounding box center [378, 352] width 240 height 39
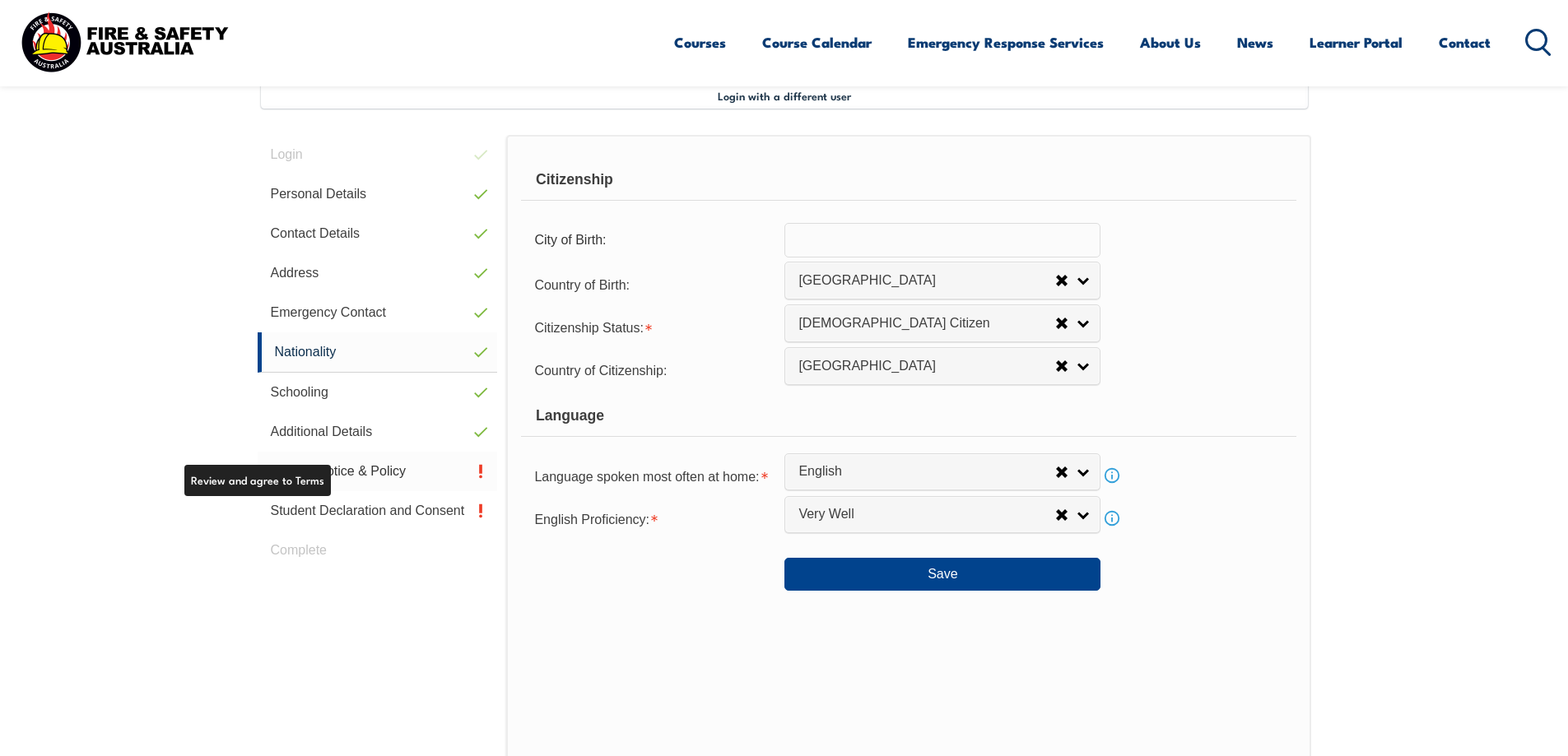
click at [311, 472] on link "Privacy Notice & Policy" at bounding box center [378, 472] width 240 height 39
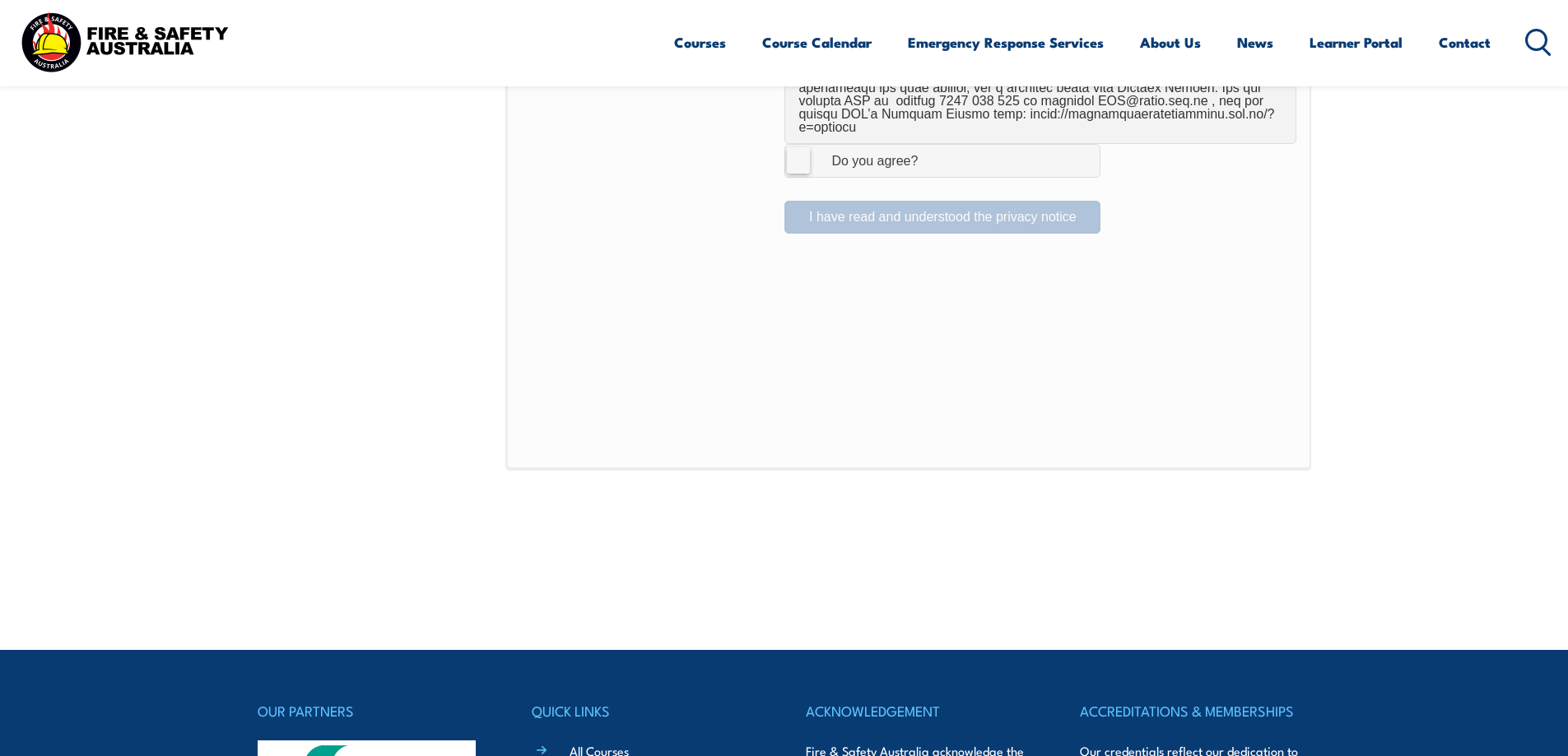
scroll to position [1106, 0]
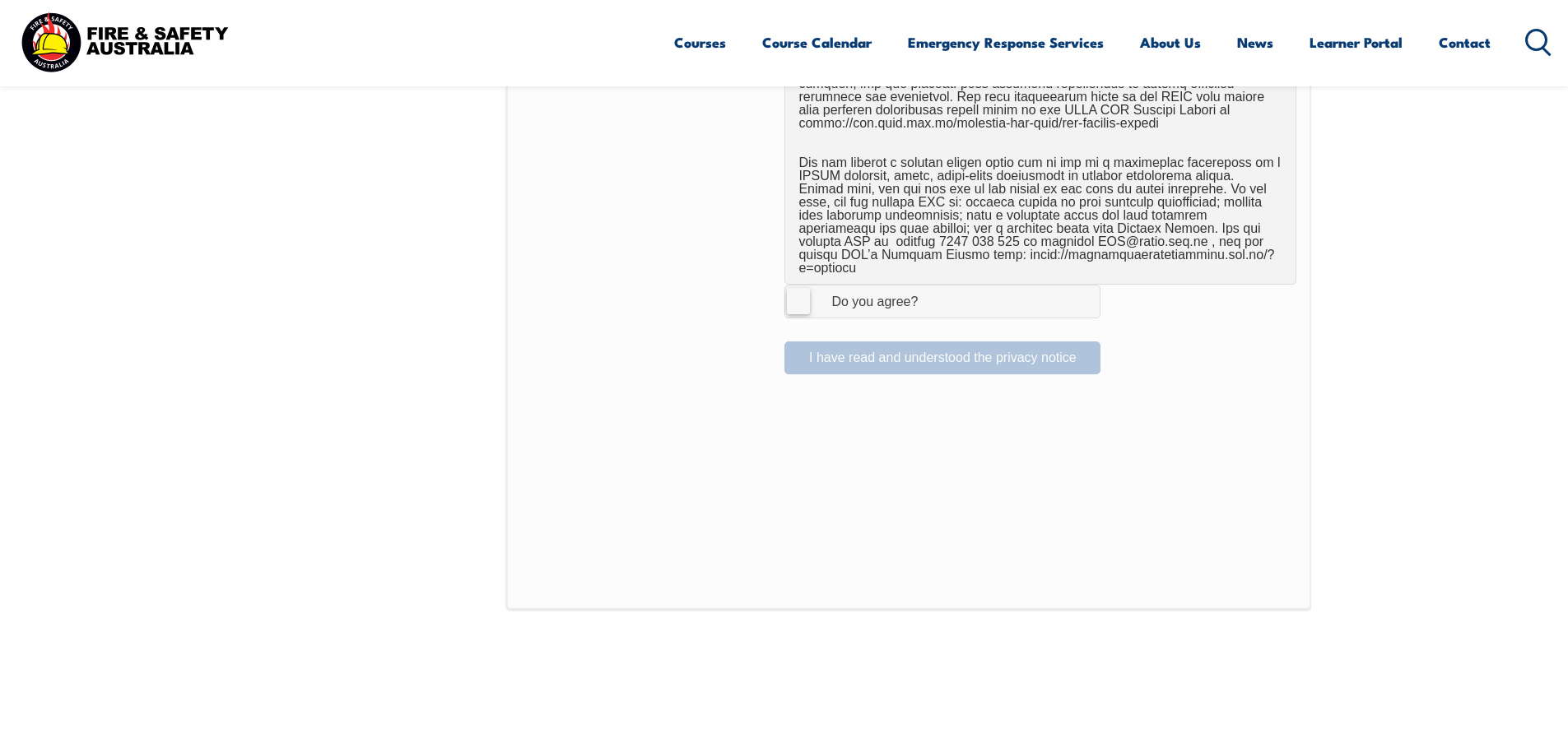
click at [800, 292] on label "I Agree Do you agree?" at bounding box center [942, 300] width 316 height 32
click at [931, 292] on input "I Agree Do you agree?" at bounding box center [945, 301] width 28 height 32
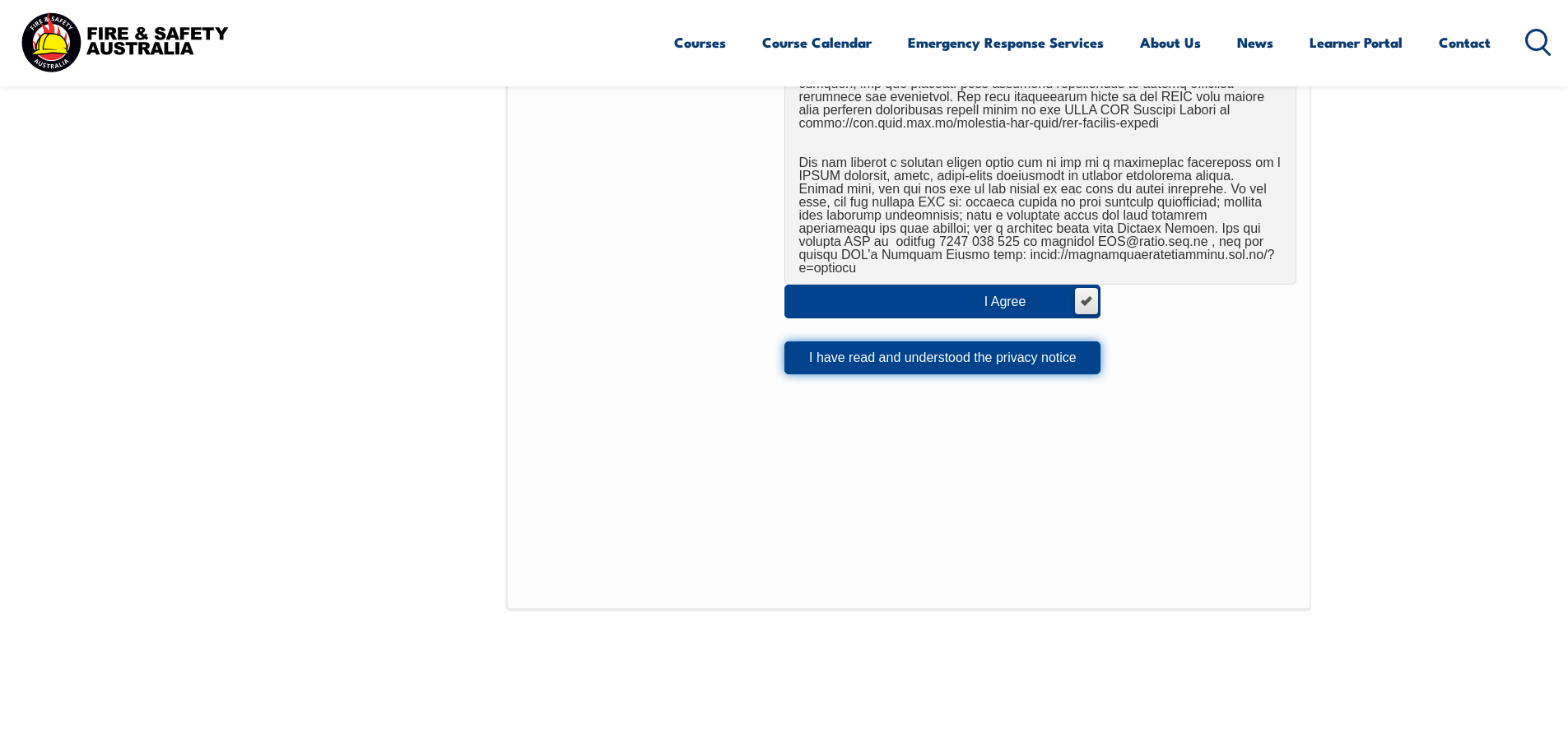
click at [858, 346] on button "I have read and understood the privacy notice" at bounding box center [942, 357] width 316 height 32
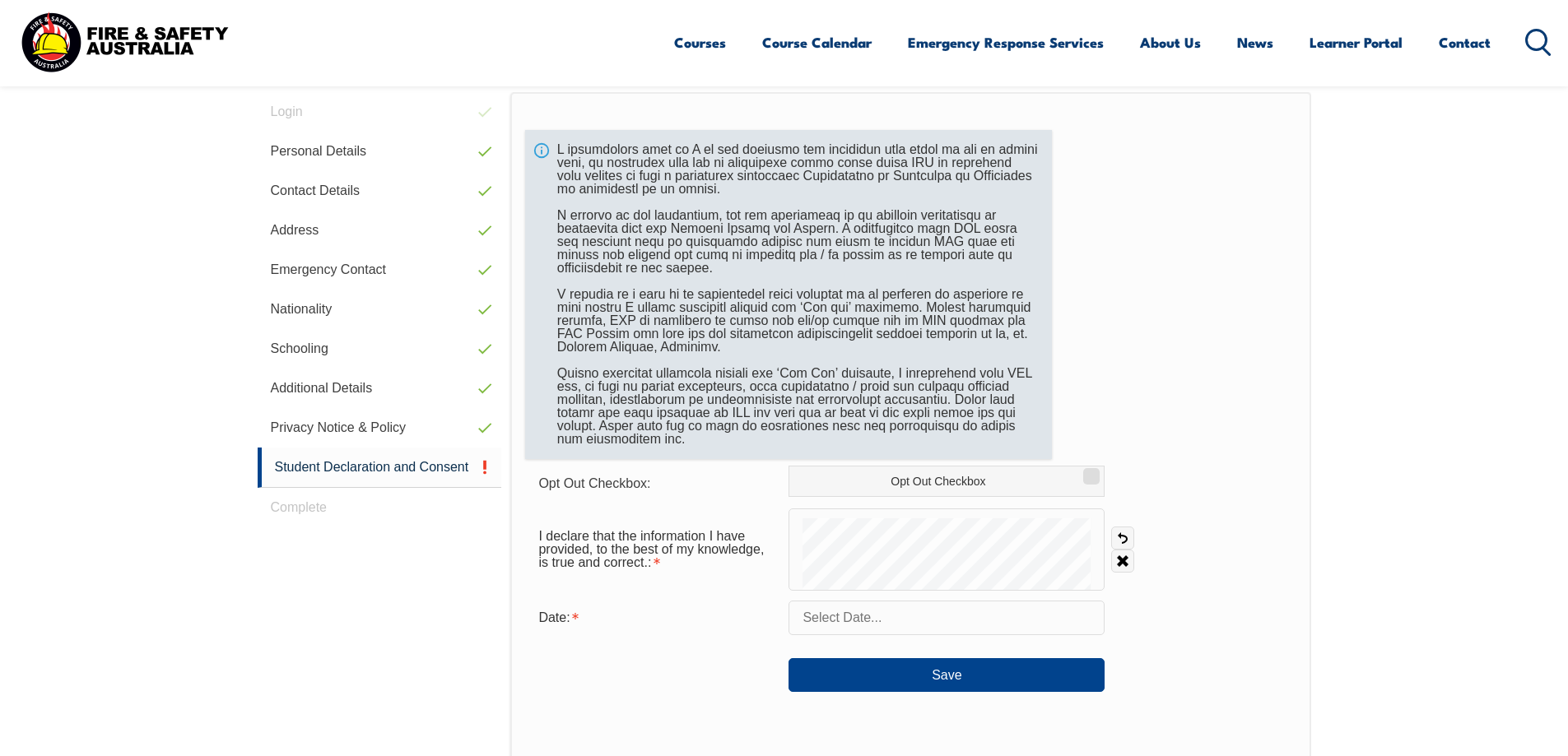
scroll to position [448, 0]
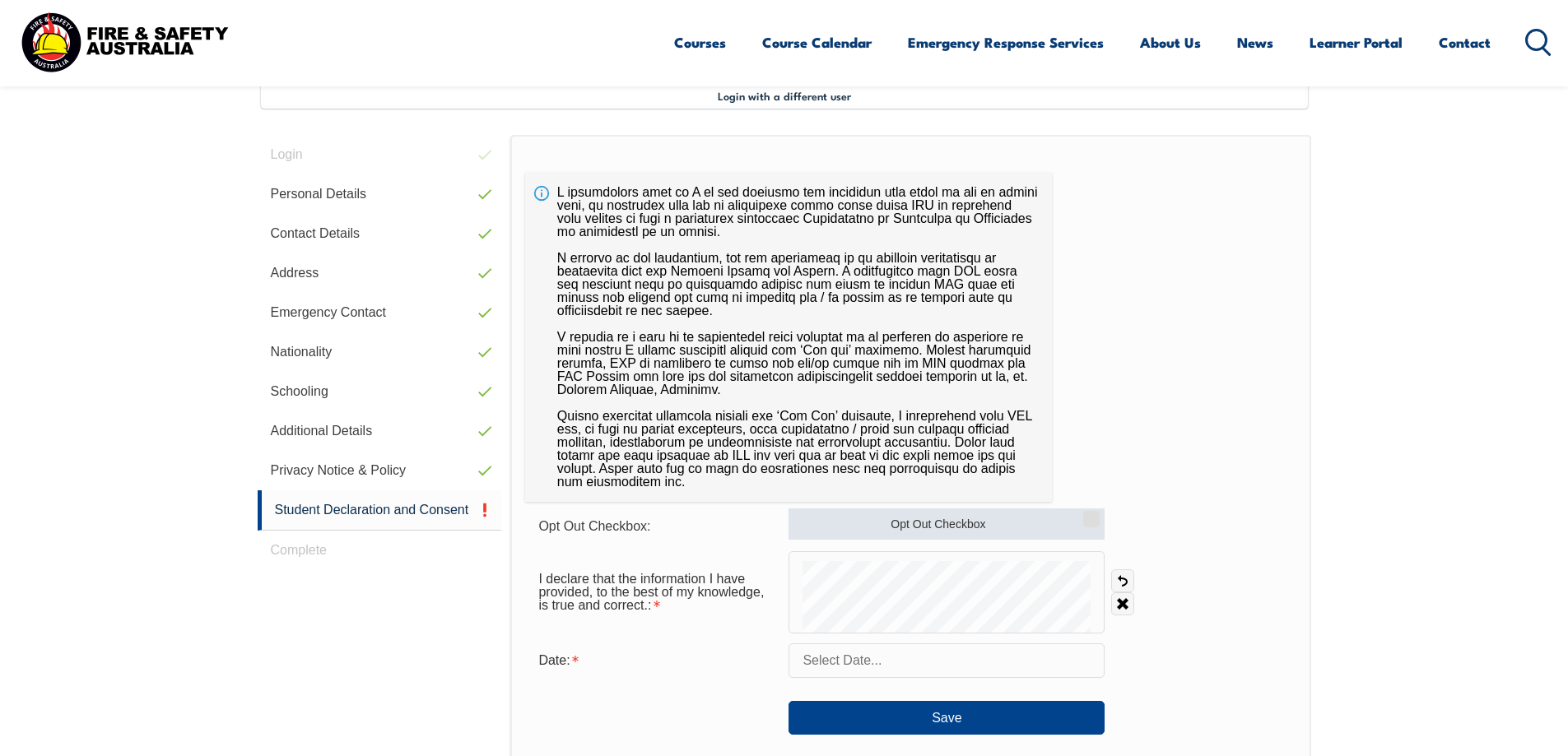
click at [1001, 523] on label "Opt Out Checkbox" at bounding box center [947, 524] width 316 height 32
click at [1084, 514] on input "Opt Out Checkbox" at bounding box center [1089, 514] width 10 height 2
click at [1000, 524] on label "Opt Out Checkbox" at bounding box center [947, 524] width 316 height 32
click at [1084, 514] on input "Opt Out Checkbox" at bounding box center [1089, 514] width 10 height 2
checkbox input "false"
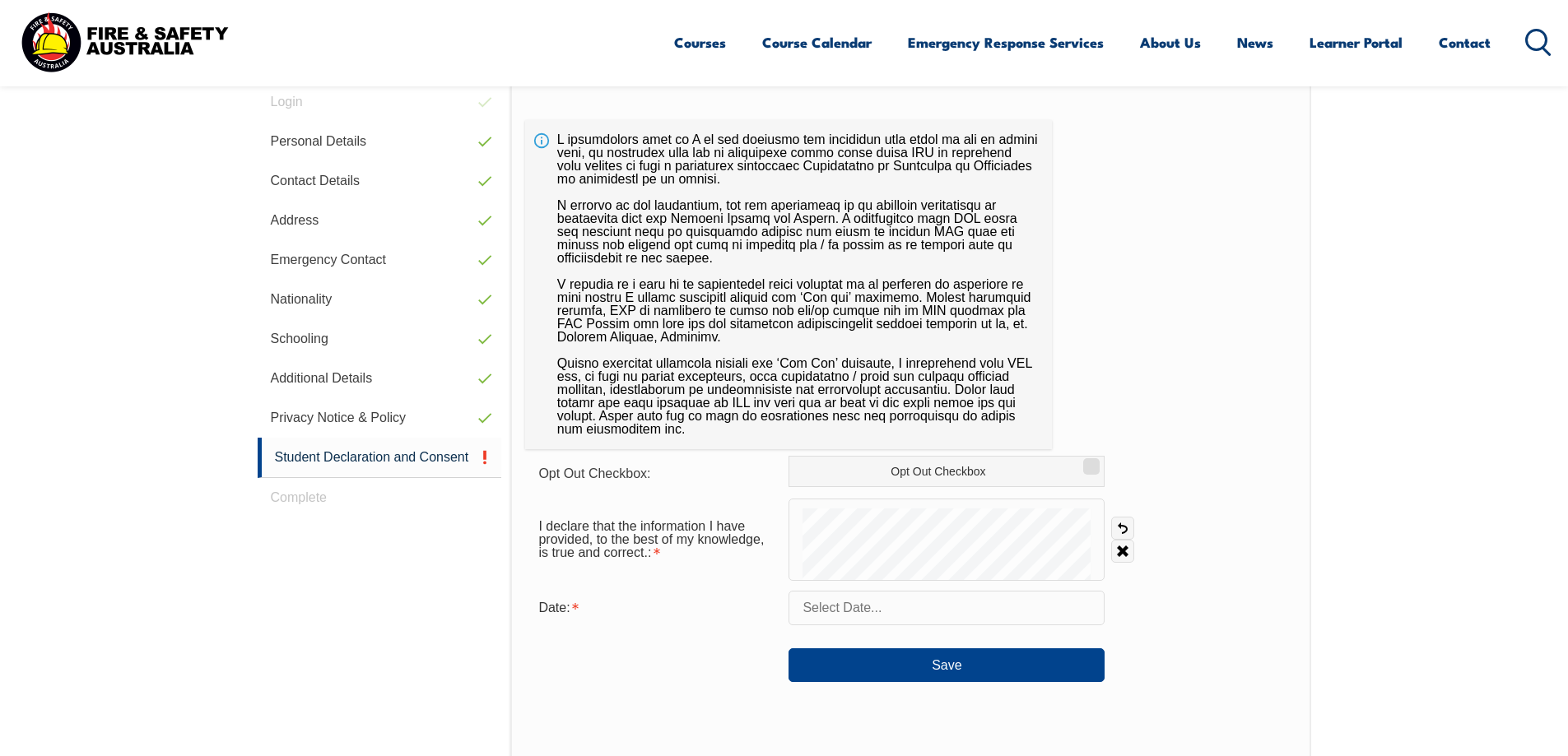
scroll to position [531, 0]
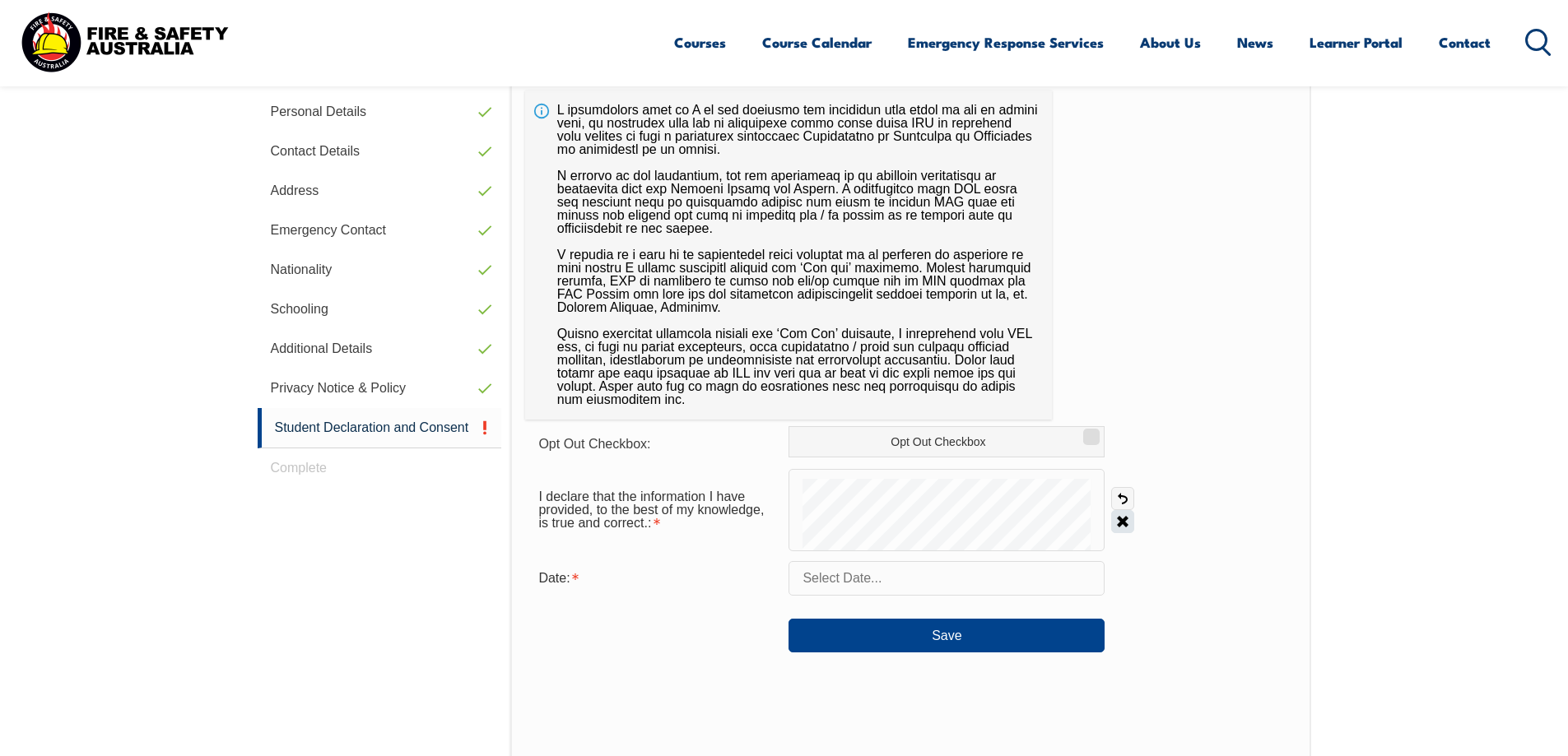
click at [1129, 518] on link "Clear" at bounding box center [1122, 521] width 23 height 23
click at [808, 588] on input "text" at bounding box center [947, 578] width 316 height 34
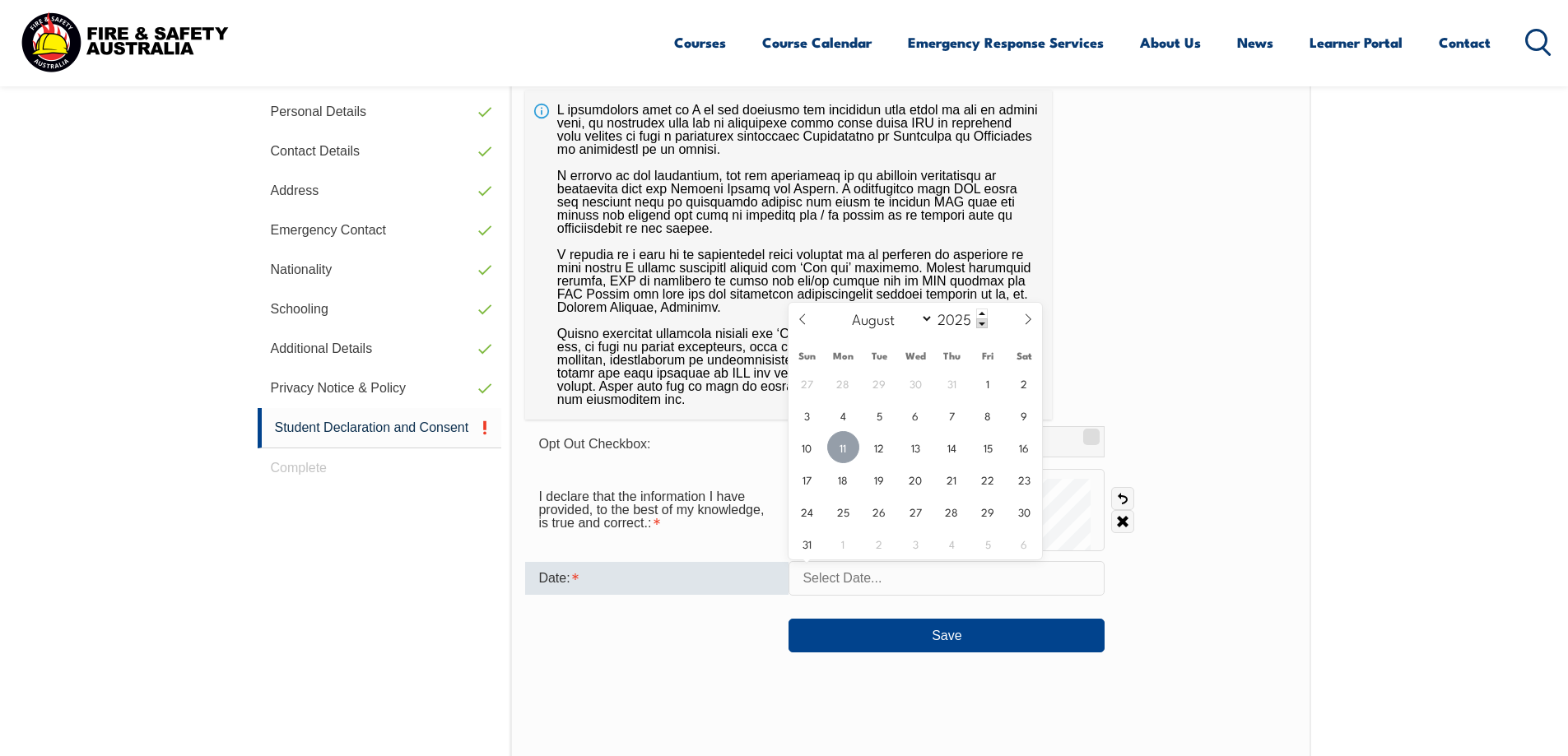
click at [845, 448] on span "11" at bounding box center [843, 447] width 33 height 32
type input "August 11, 2025"
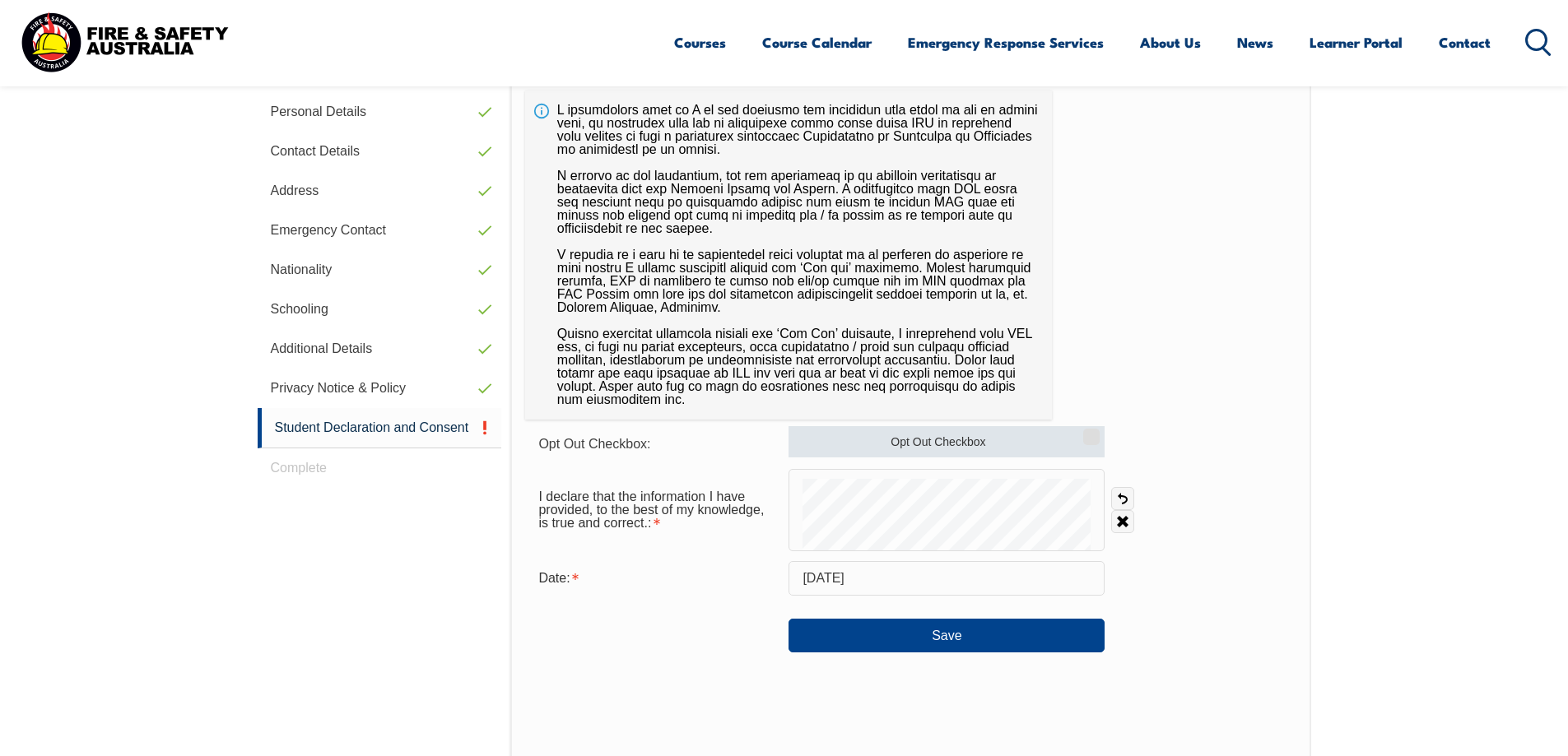
click at [1092, 430] on input "Opt Out Checkbox" at bounding box center [1089, 431] width 10 height 2
click at [1092, 432] on input "Opt Out Checkbox" at bounding box center [1089, 431] width 10 height 2
checkbox input "false"
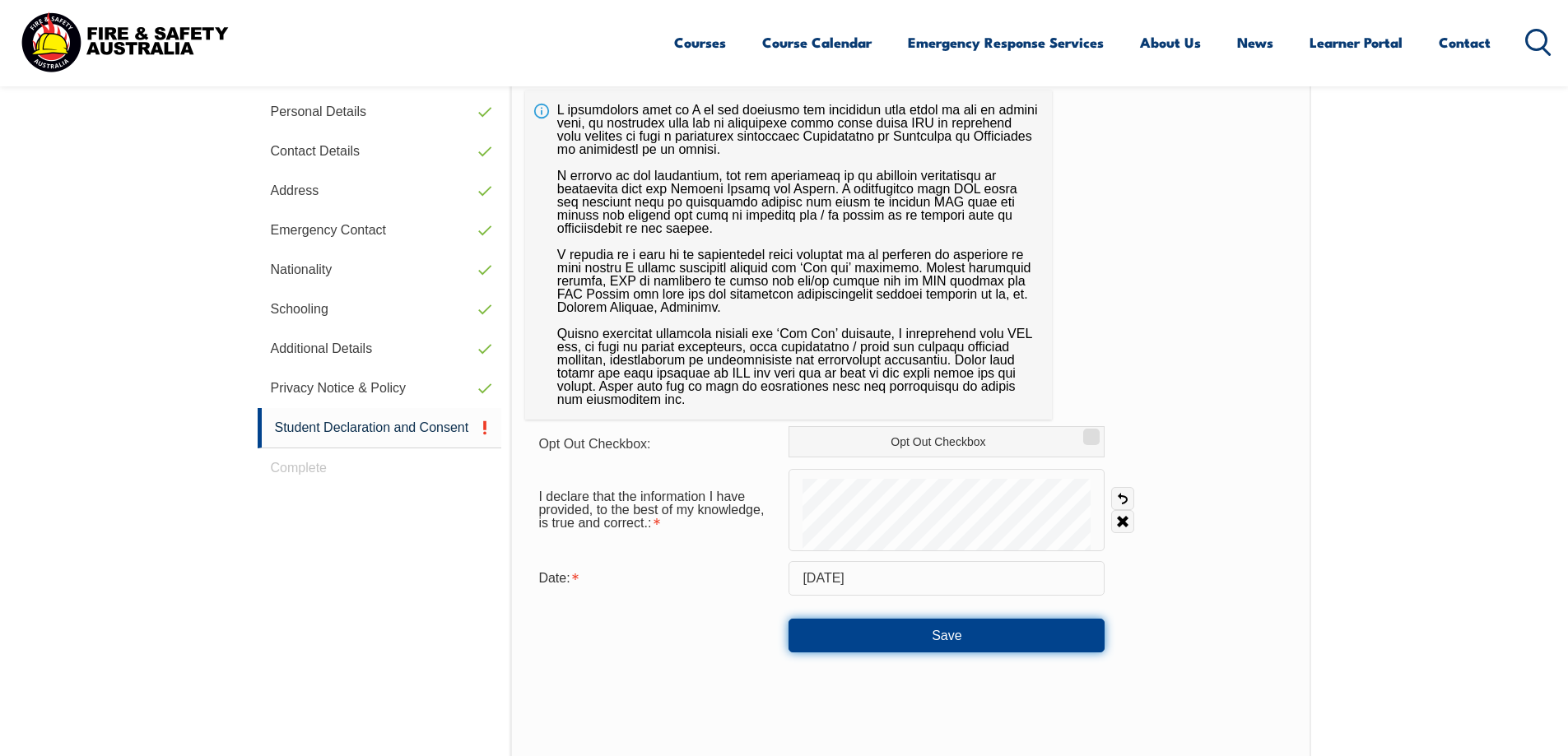
click at [889, 634] on button "Save" at bounding box center [947, 634] width 316 height 32
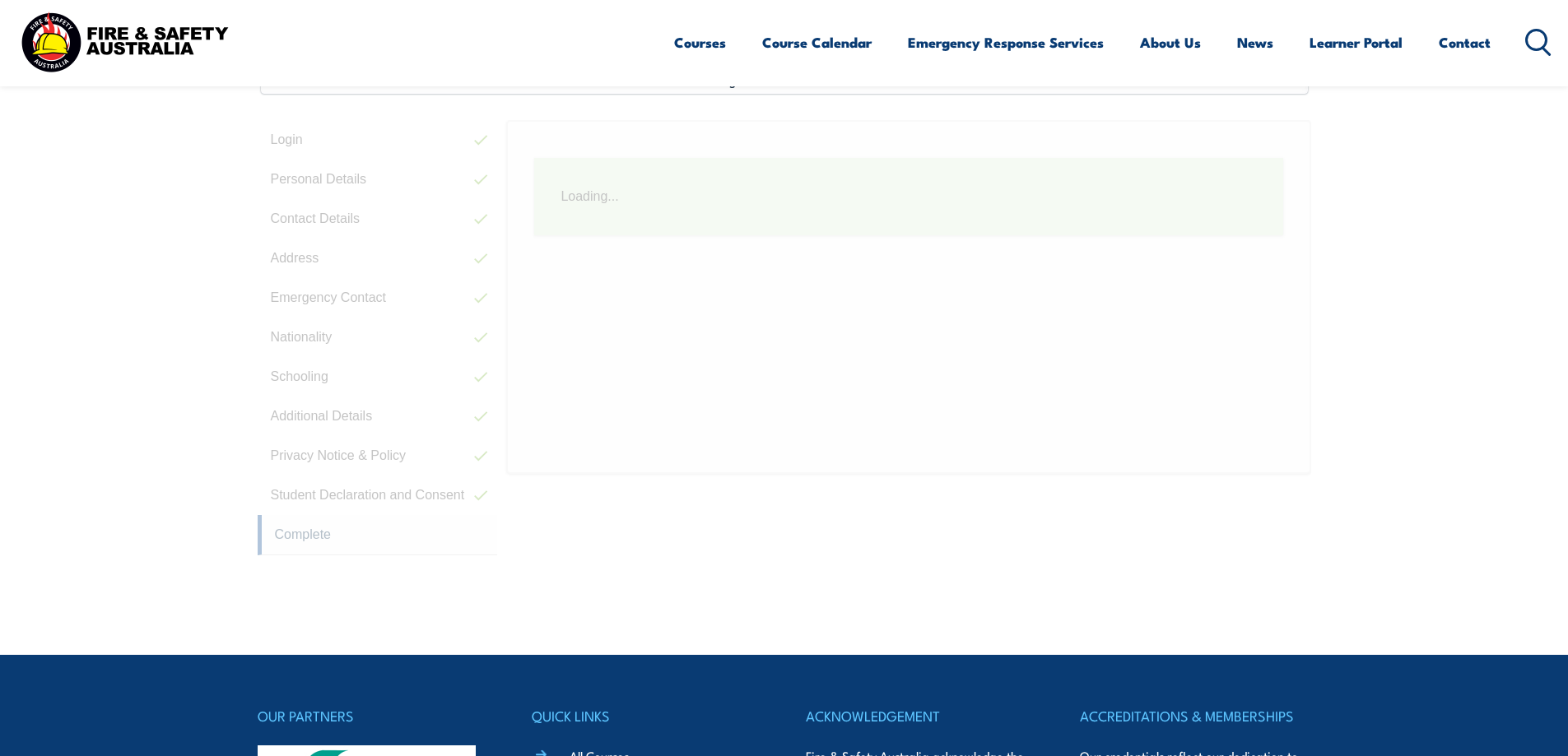
scroll to position [448, 0]
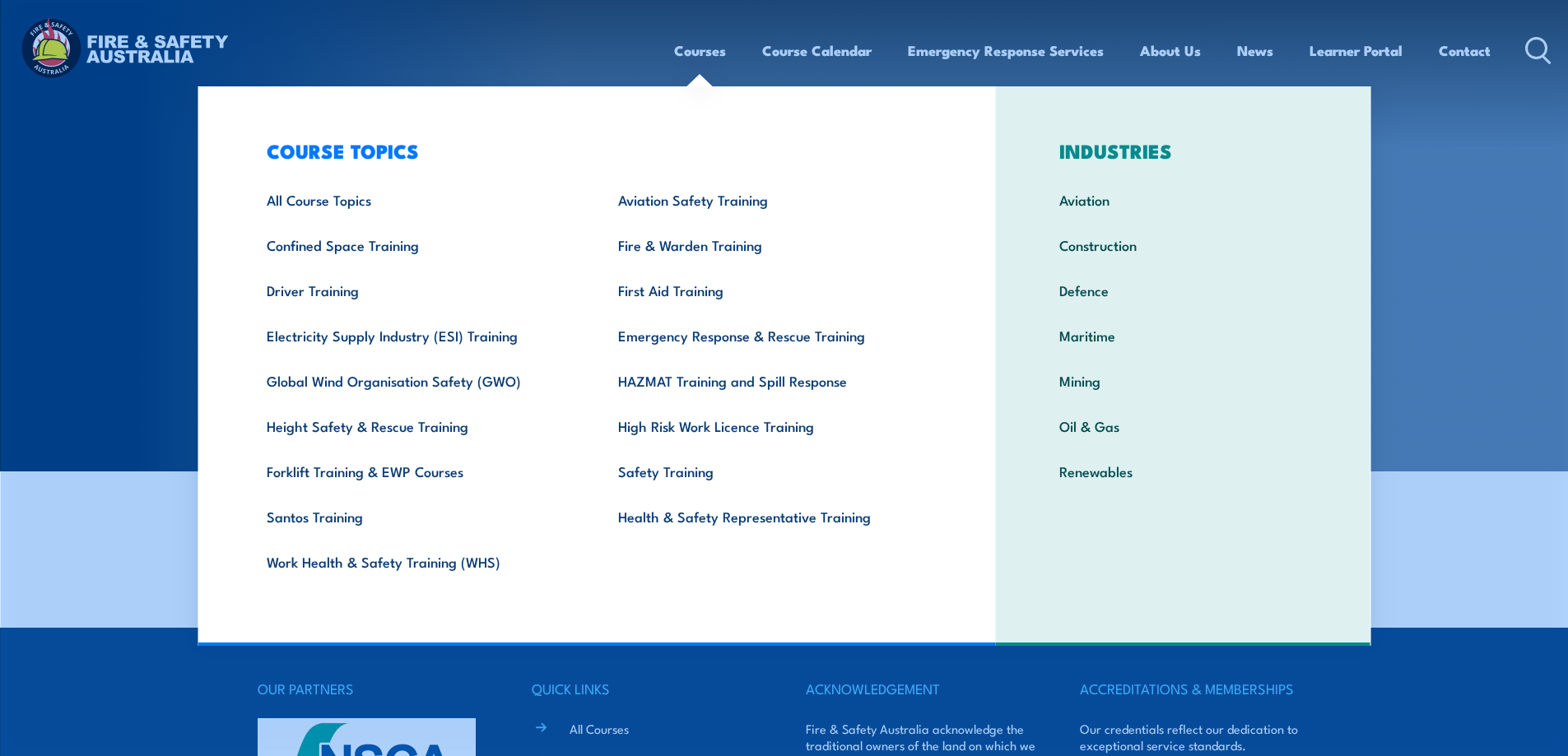
click at [705, 47] on link "Courses" at bounding box center [699, 50] width 52 height 43
